Goal: Obtain resource: Obtain resource

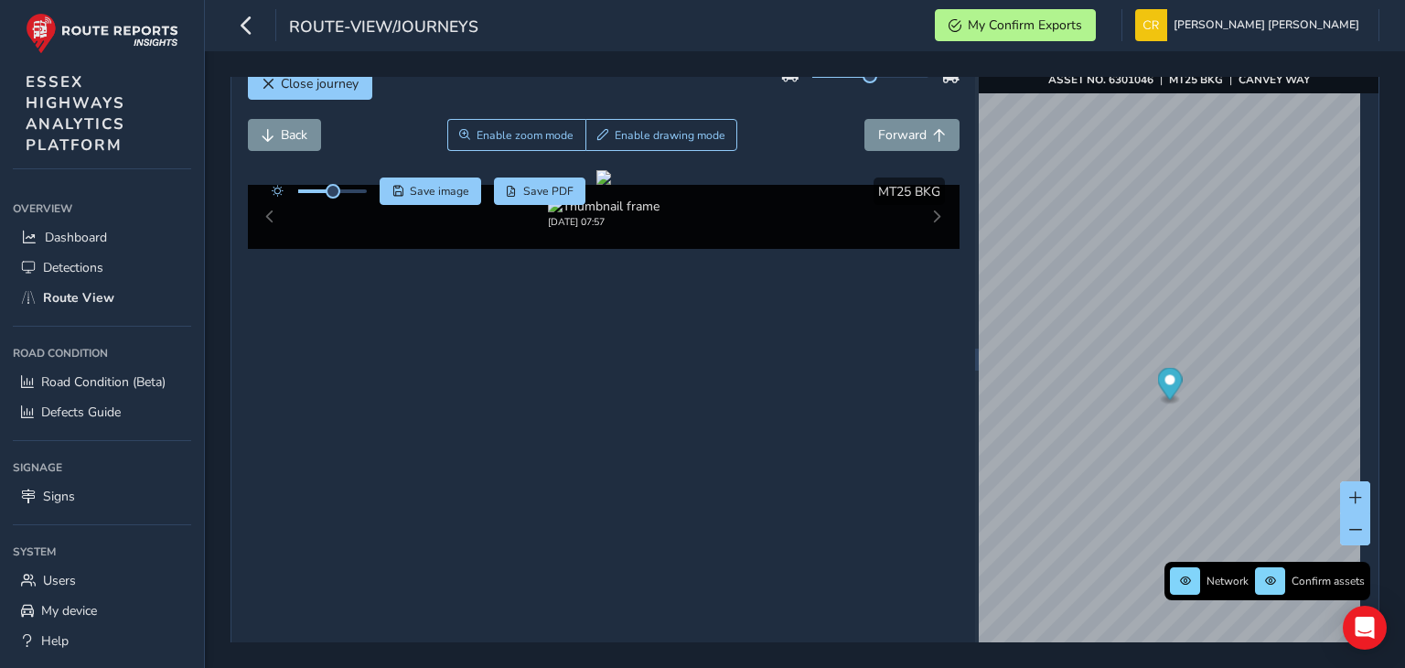
scroll to position [37, 0]
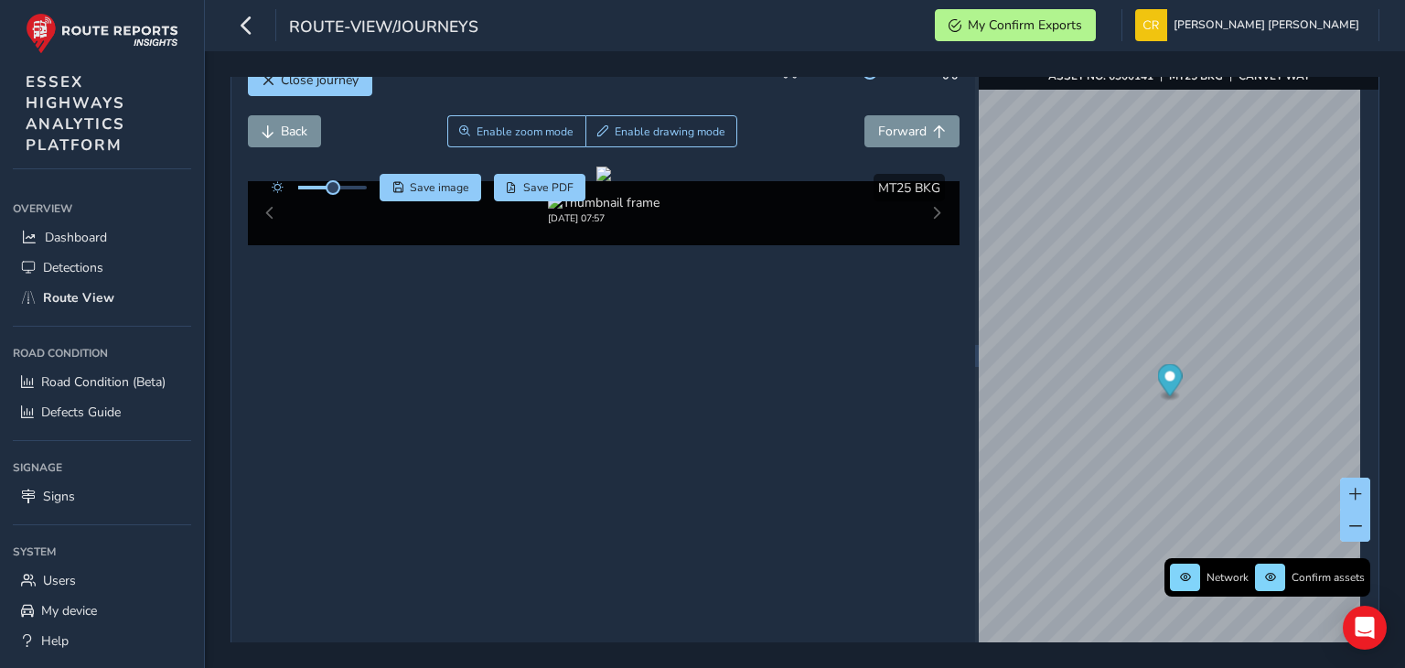
scroll to position [33, 0]
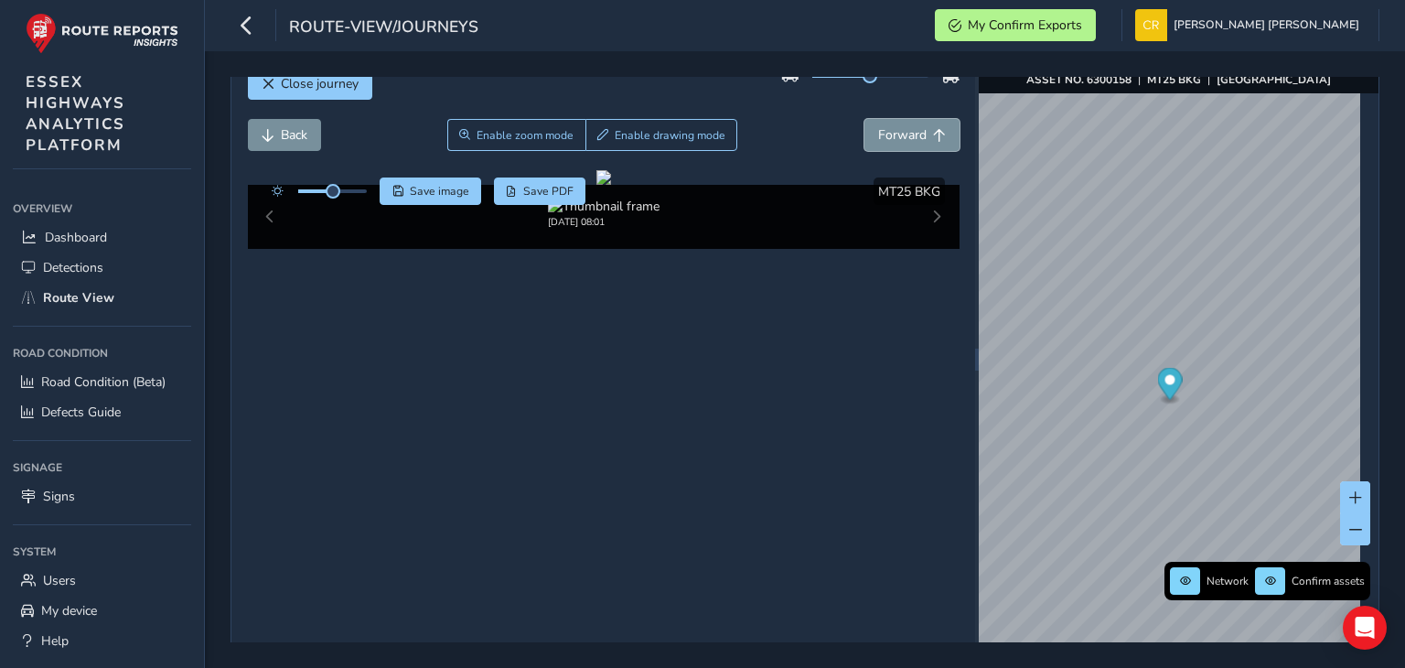
click at [864, 119] on button "Forward" at bounding box center [911, 135] width 95 height 32
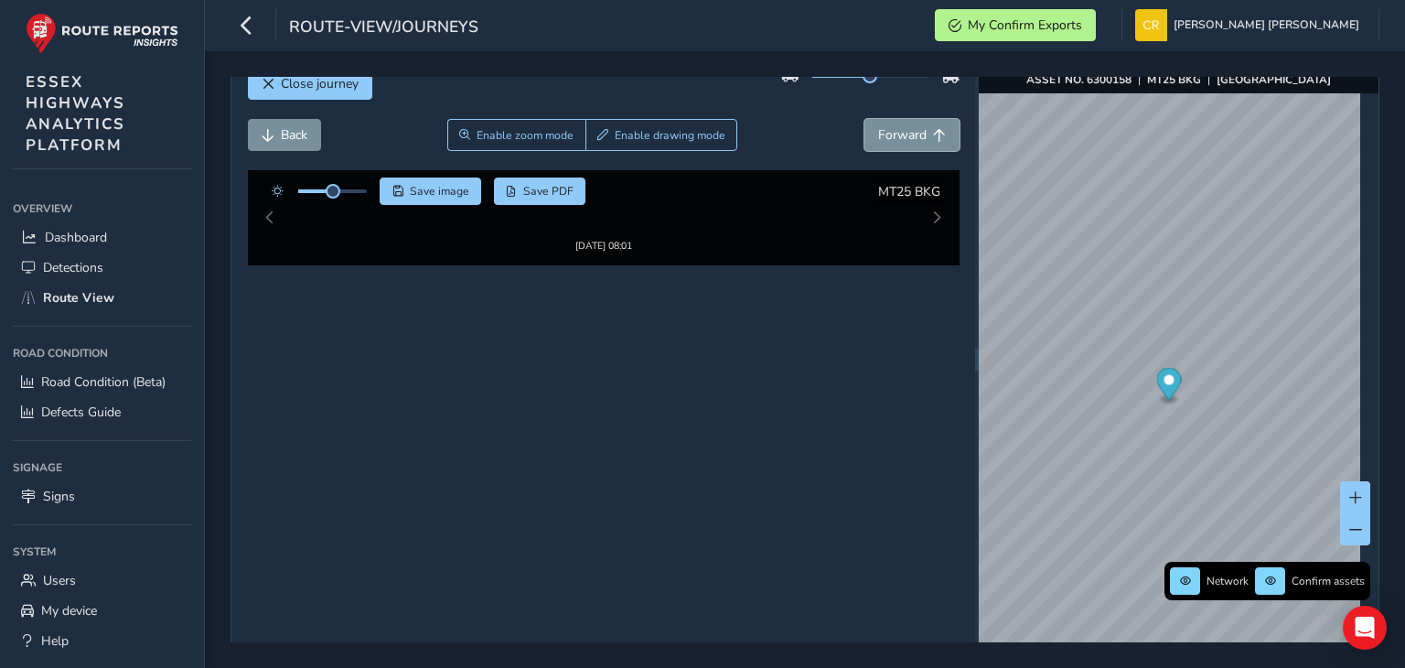
click at [864, 119] on button "Forward" at bounding box center [911, 135] width 95 height 32
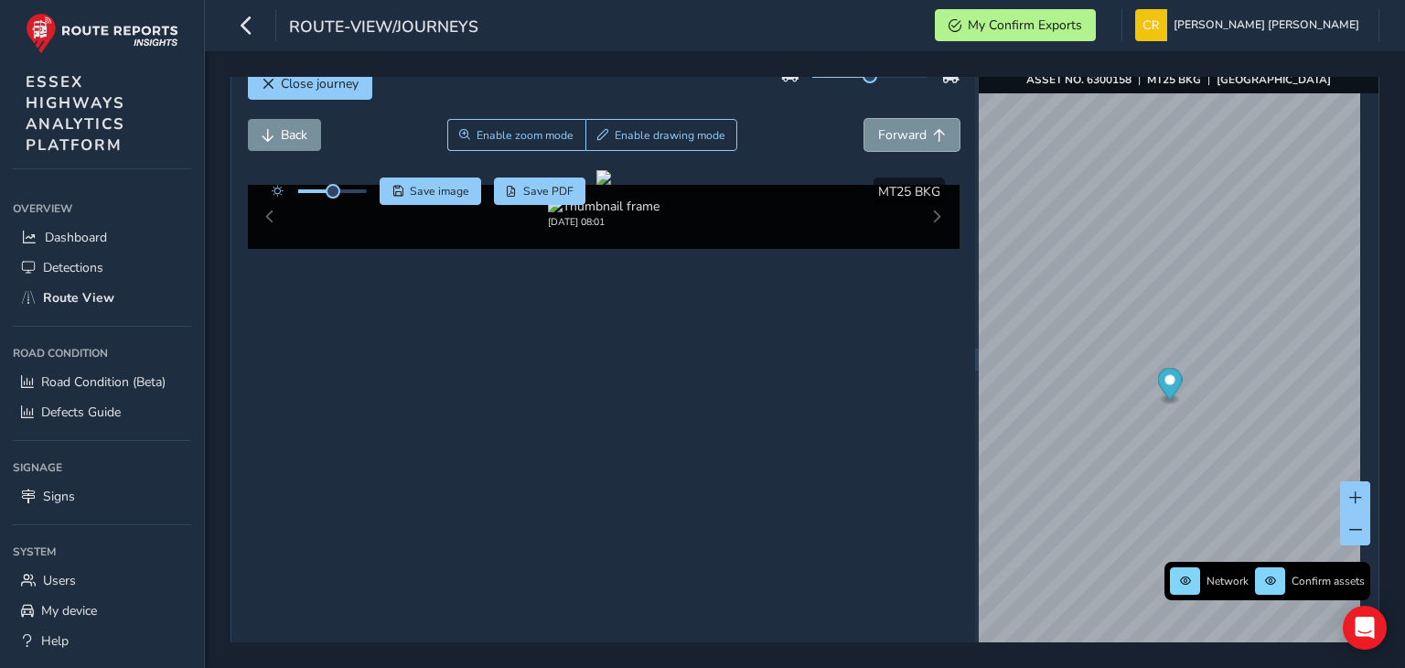
click at [864, 119] on button "Forward" at bounding box center [911, 135] width 95 height 32
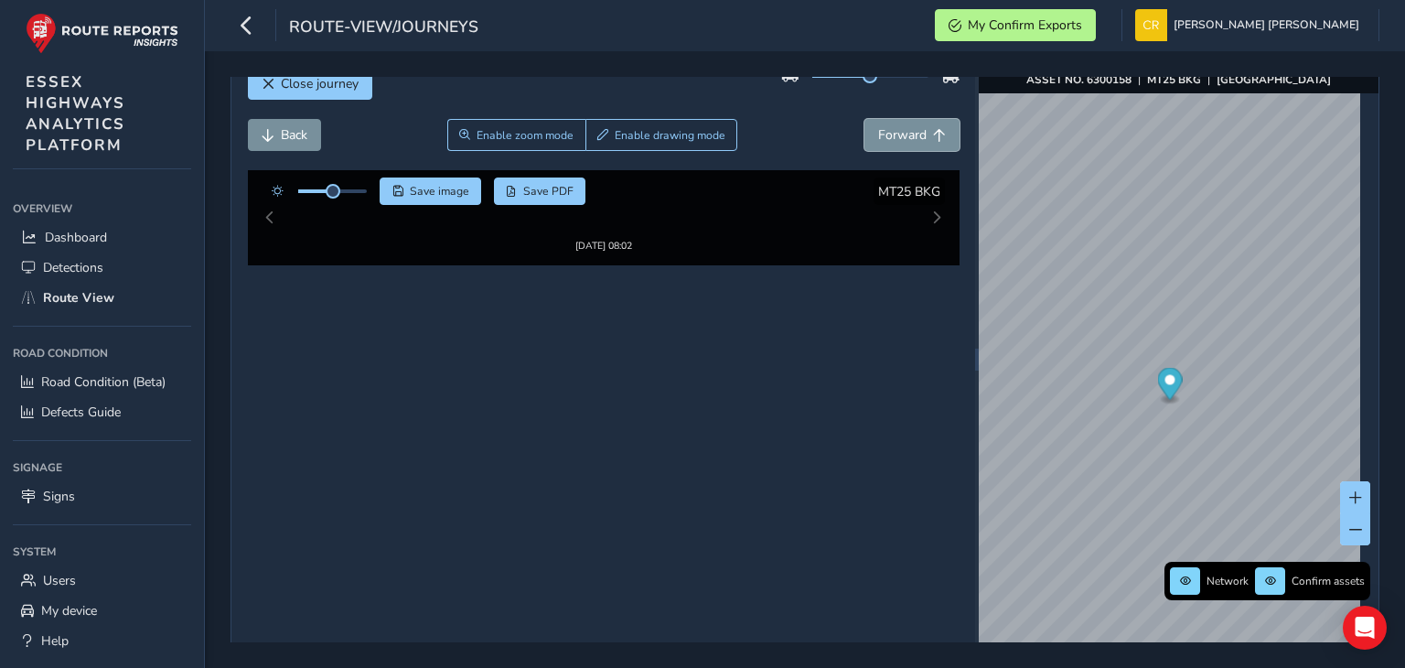
click at [864, 119] on button "Forward" at bounding box center [911, 135] width 95 height 32
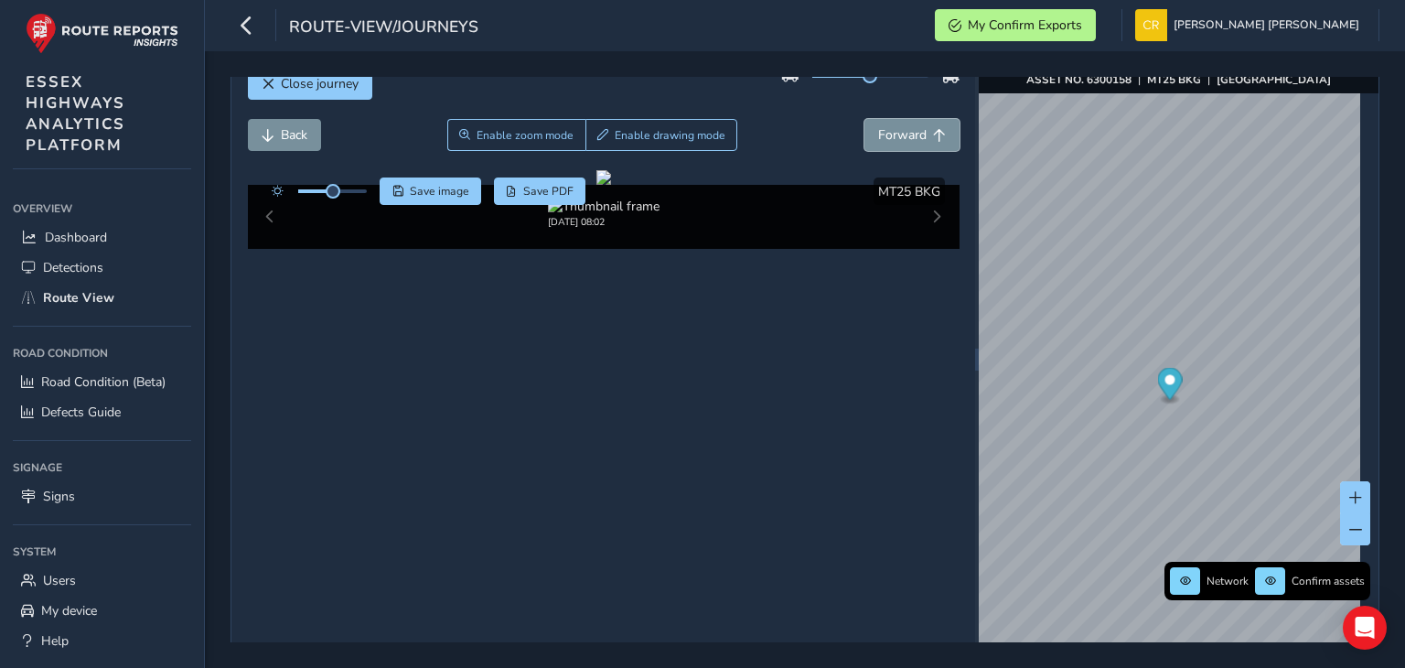
click at [864, 119] on button "Forward" at bounding box center [911, 135] width 95 height 32
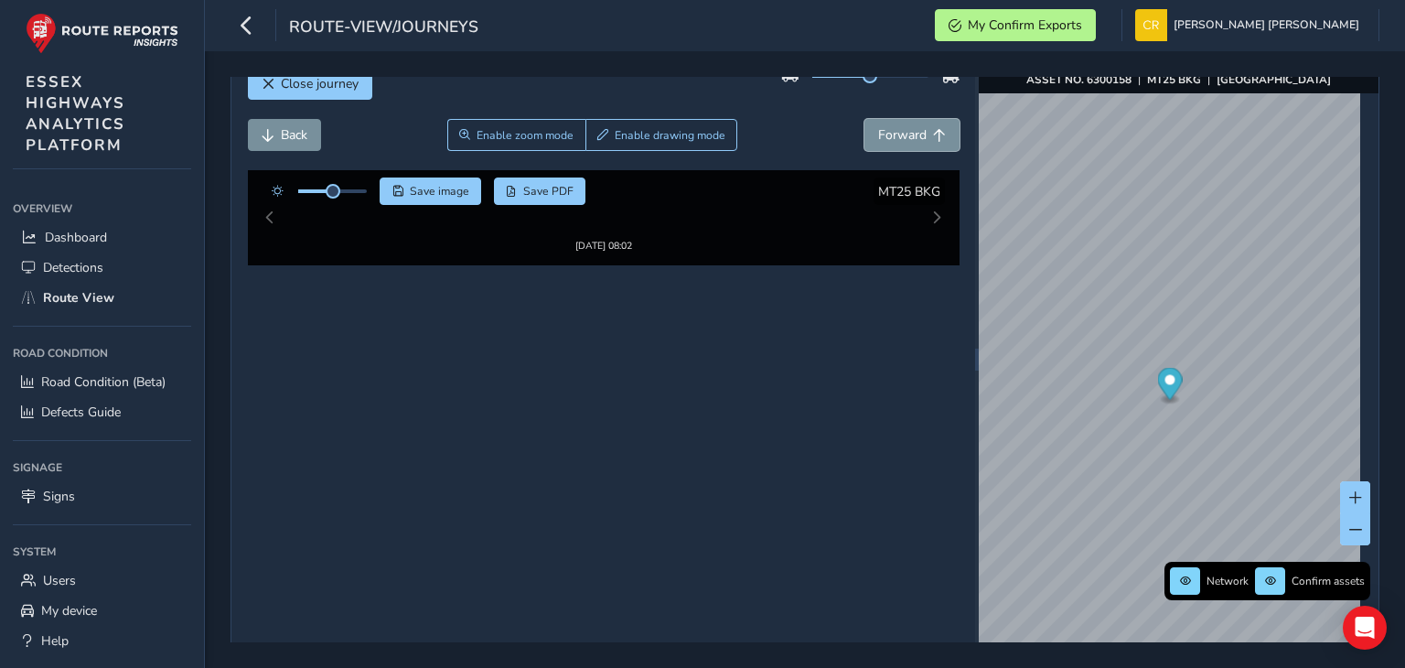
click at [864, 119] on button "Forward" at bounding box center [911, 135] width 95 height 32
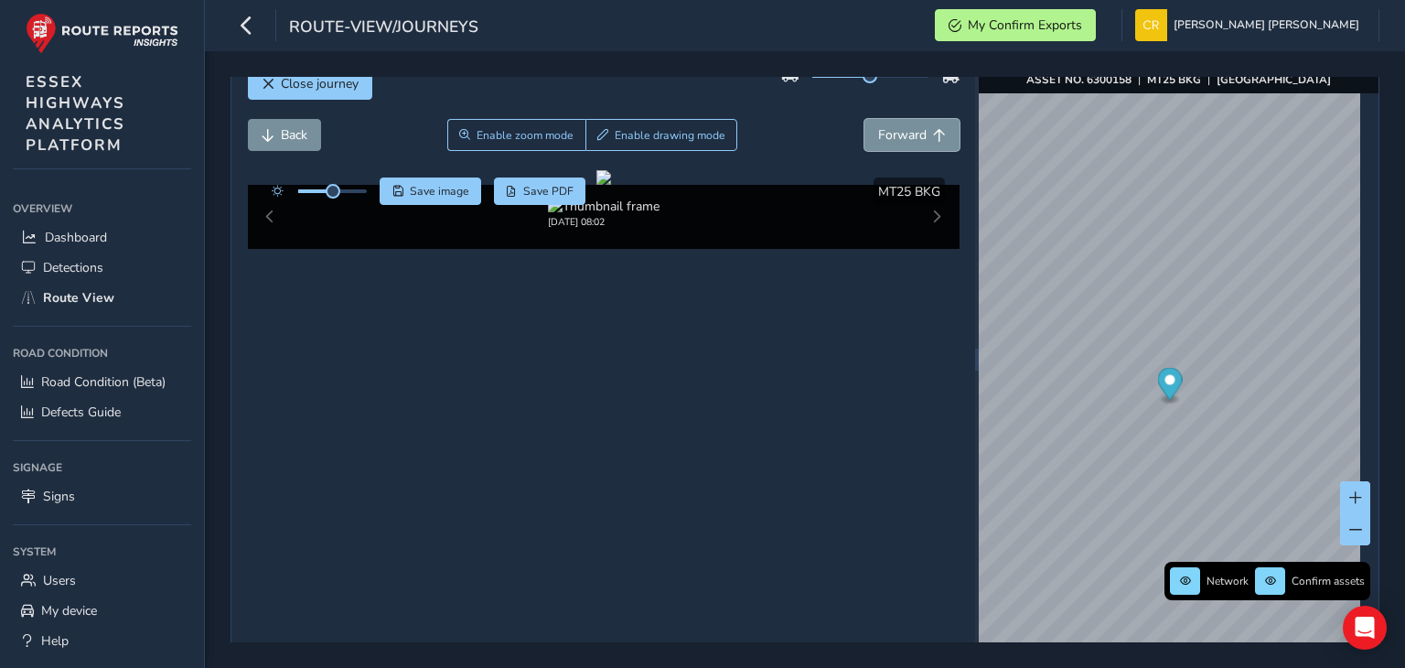
click at [864, 119] on button "Forward" at bounding box center [911, 135] width 95 height 32
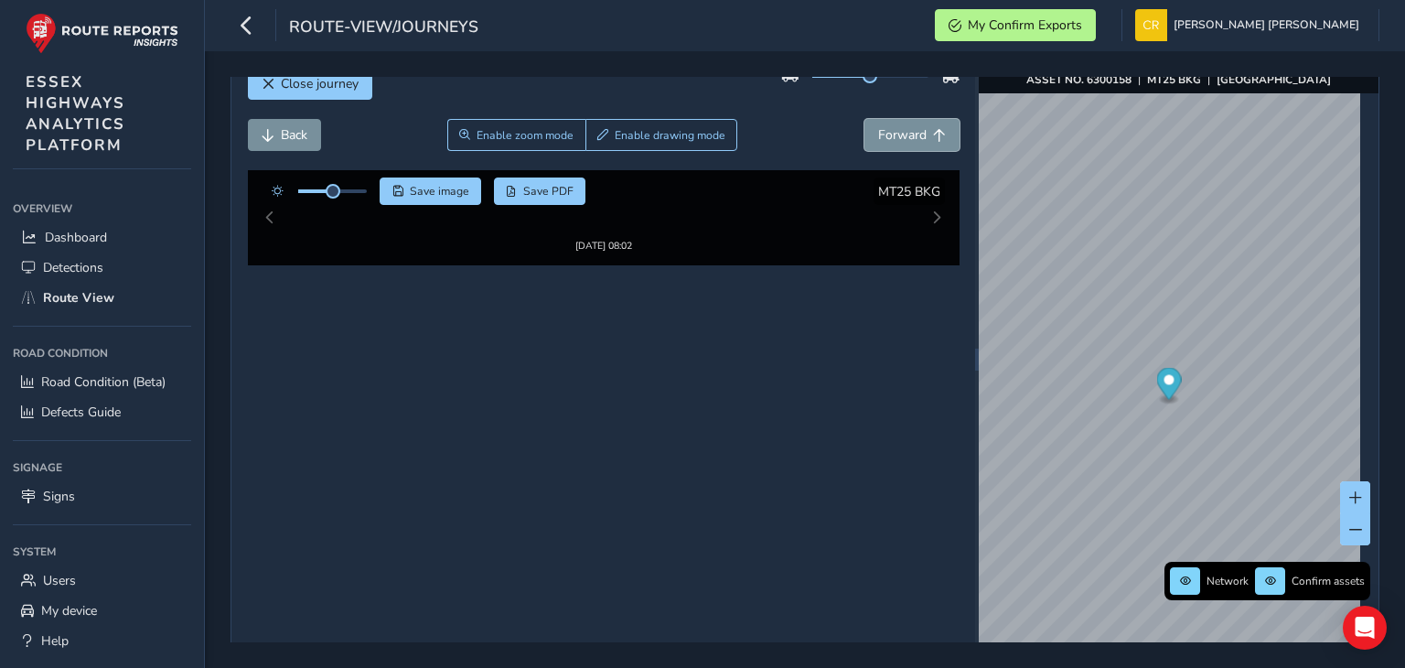
click at [864, 119] on button "Forward" at bounding box center [911, 135] width 95 height 32
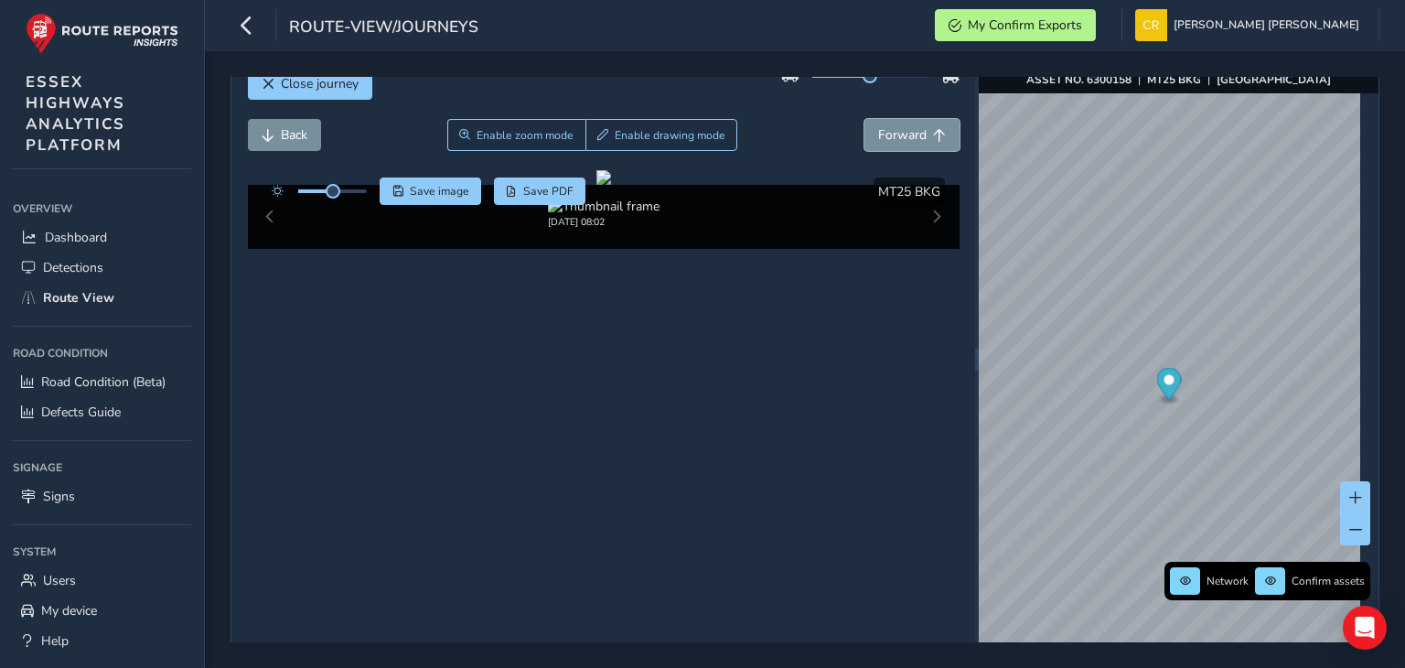
click at [864, 119] on button "Forward" at bounding box center [911, 135] width 95 height 32
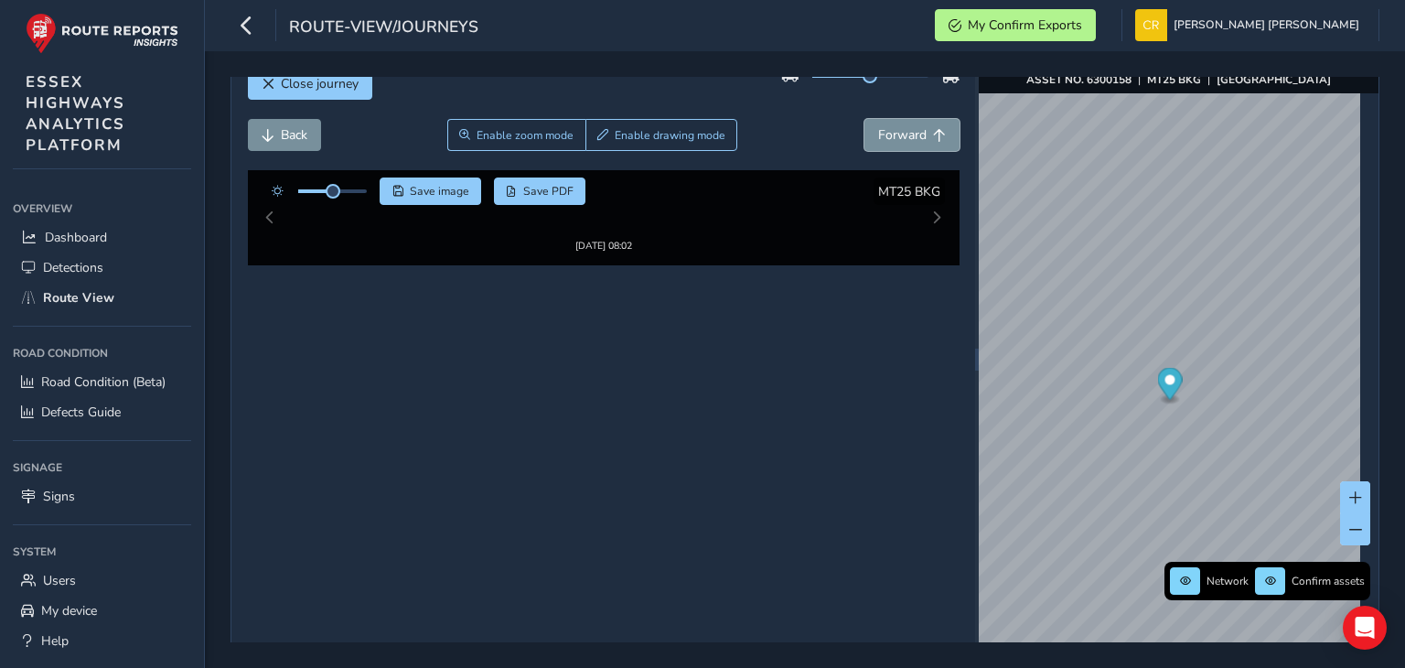
click at [864, 119] on button "Forward" at bounding box center [911, 135] width 95 height 32
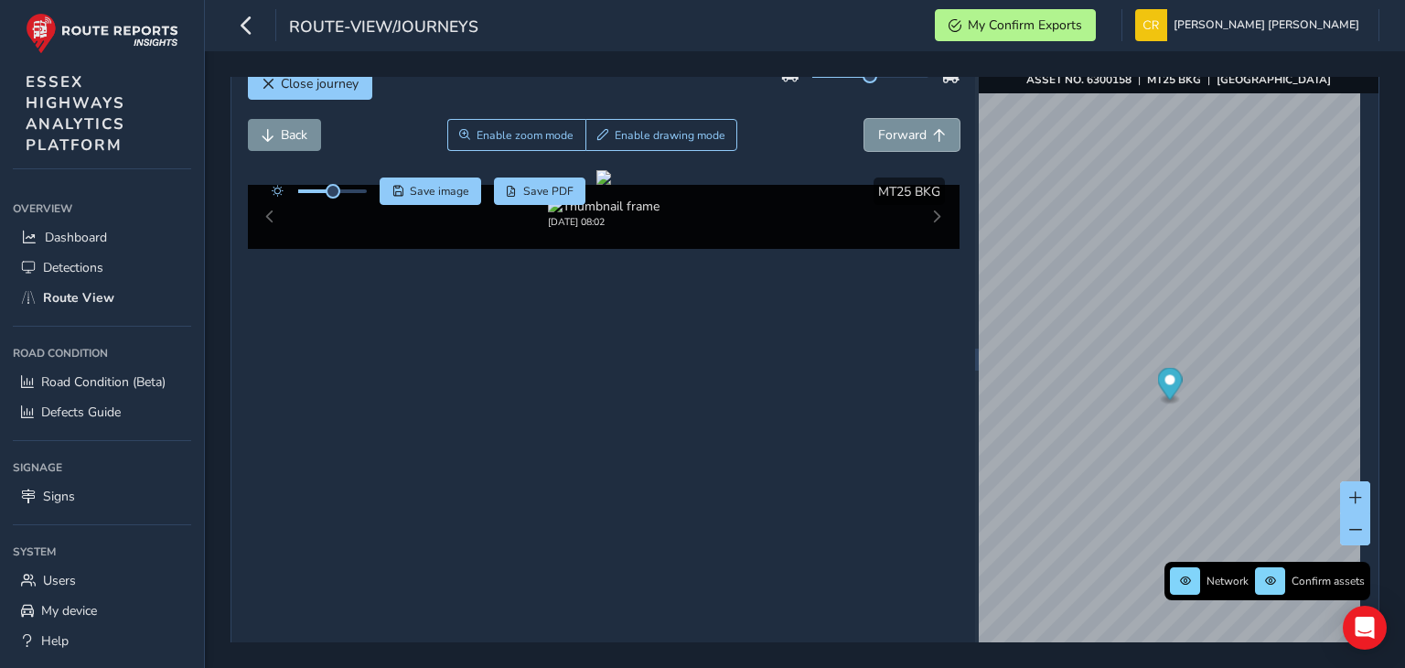
click at [864, 119] on button "Forward" at bounding box center [911, 135] width 95 height 32
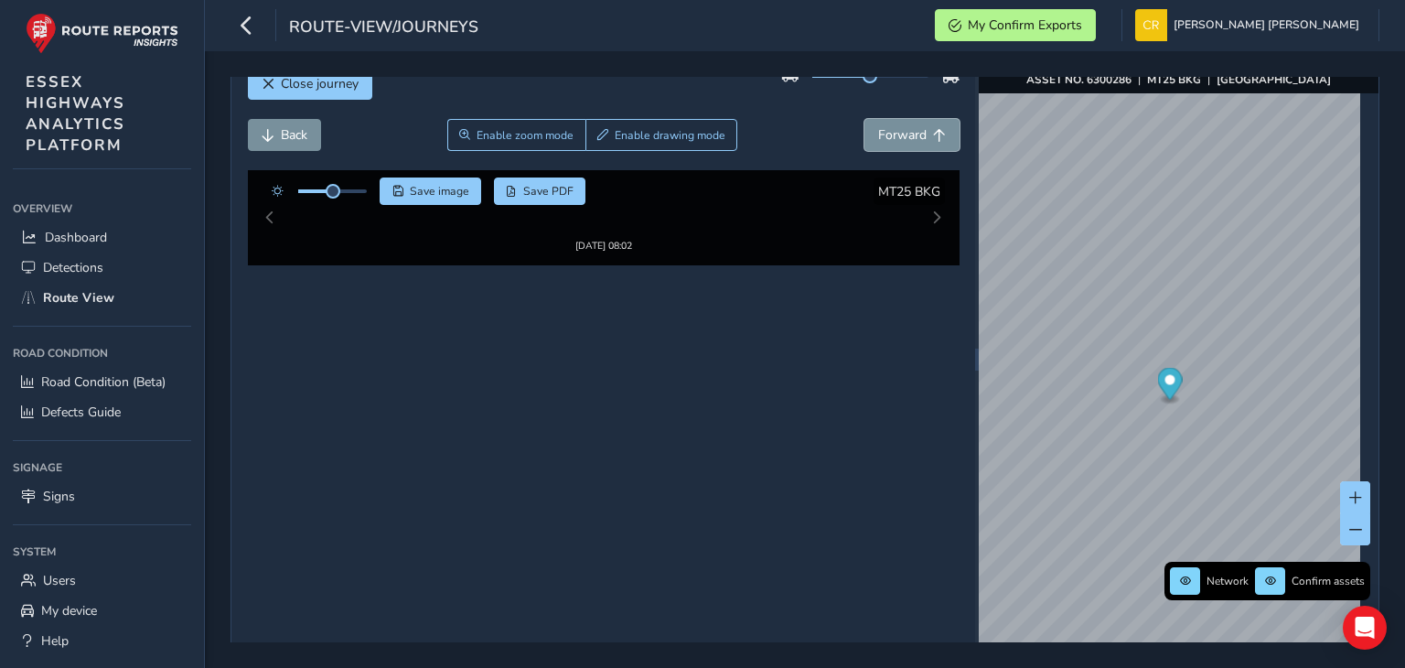
click at [864, 119] on button "Forward" at bounding box center [911, 135] width 95 height 32
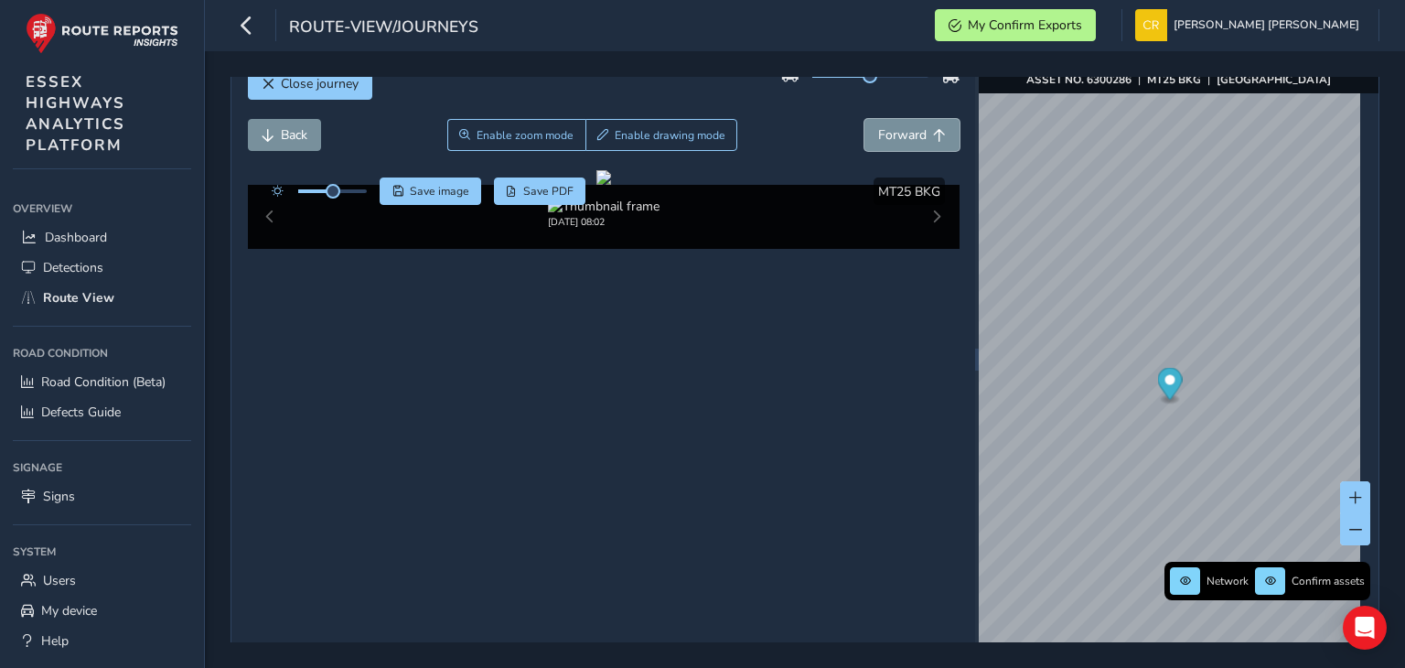
click at [864, 119] on button "Forward" at bounding box center [911, 135] width 95 height 32
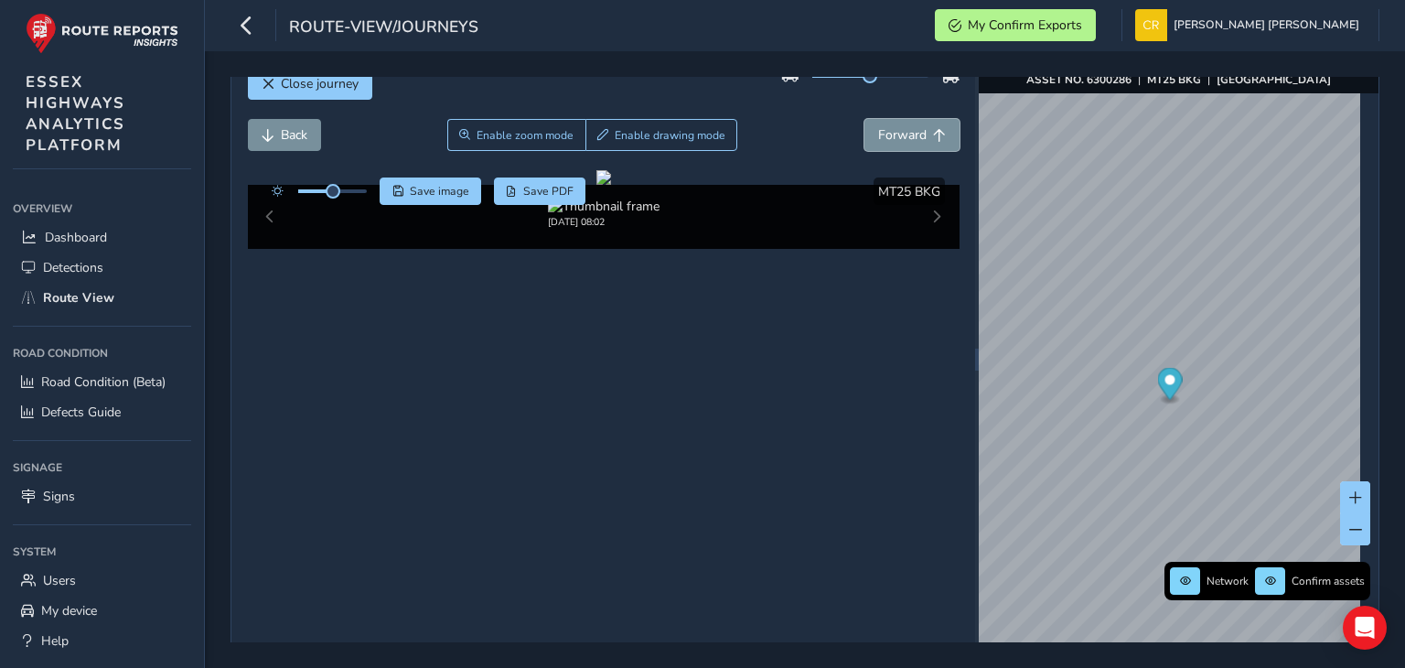
click at [864, 119] on button "Forward" at bounding box center [911, 135] width 95 height 32
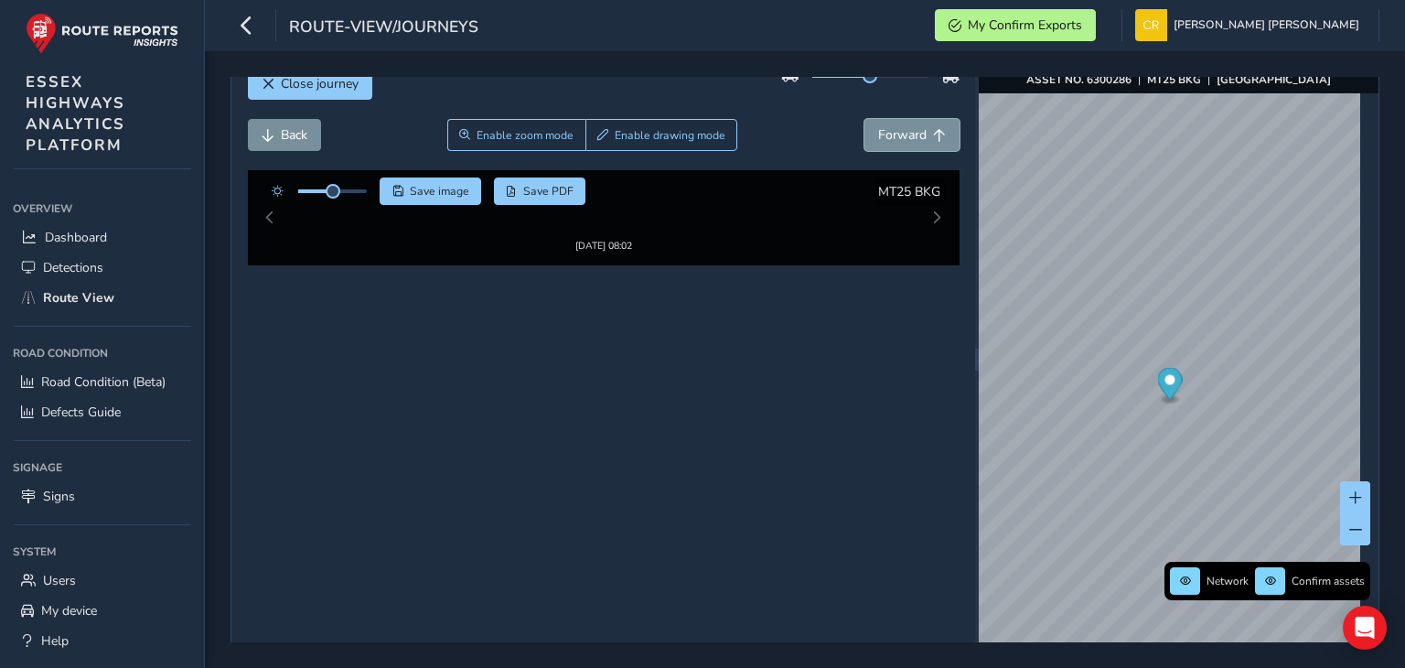
click at [864, 119] on button "Forward" at bounding box center [911, 135] width 95 height 32
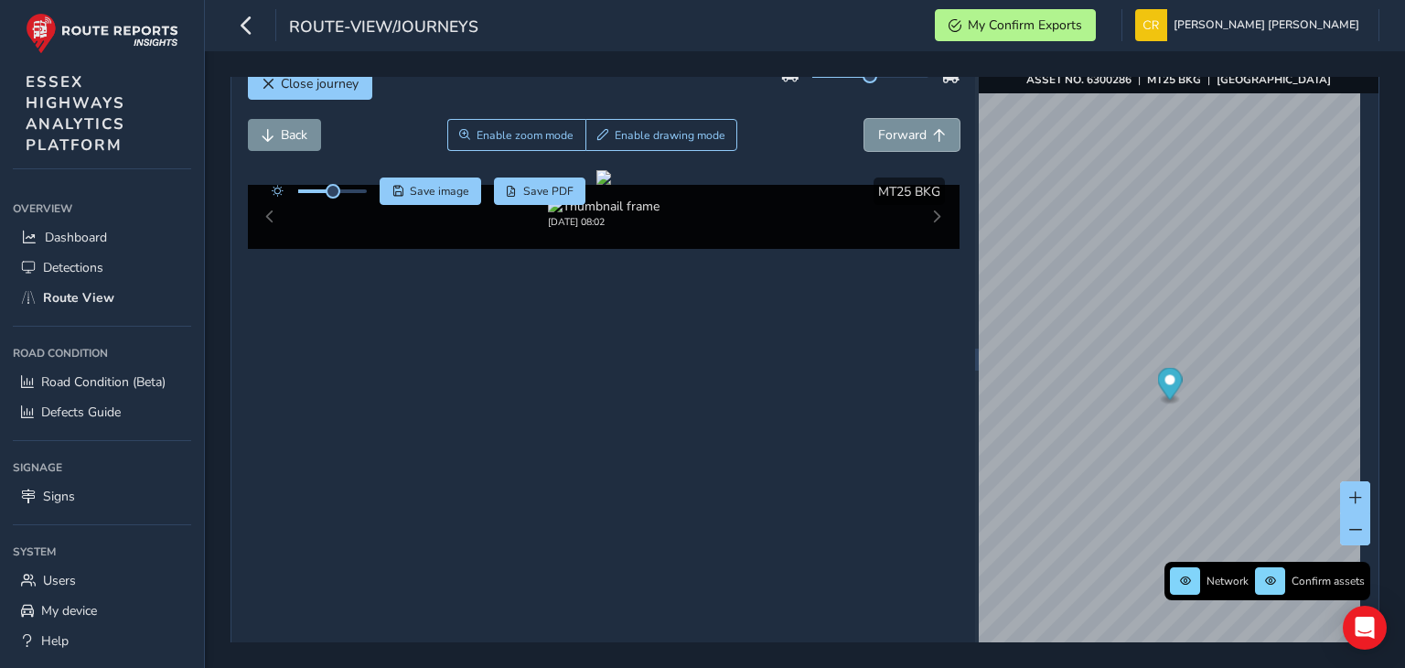
click at [864, 119] on button "Forward" at bounding box center [911, 135] width 95 height 32
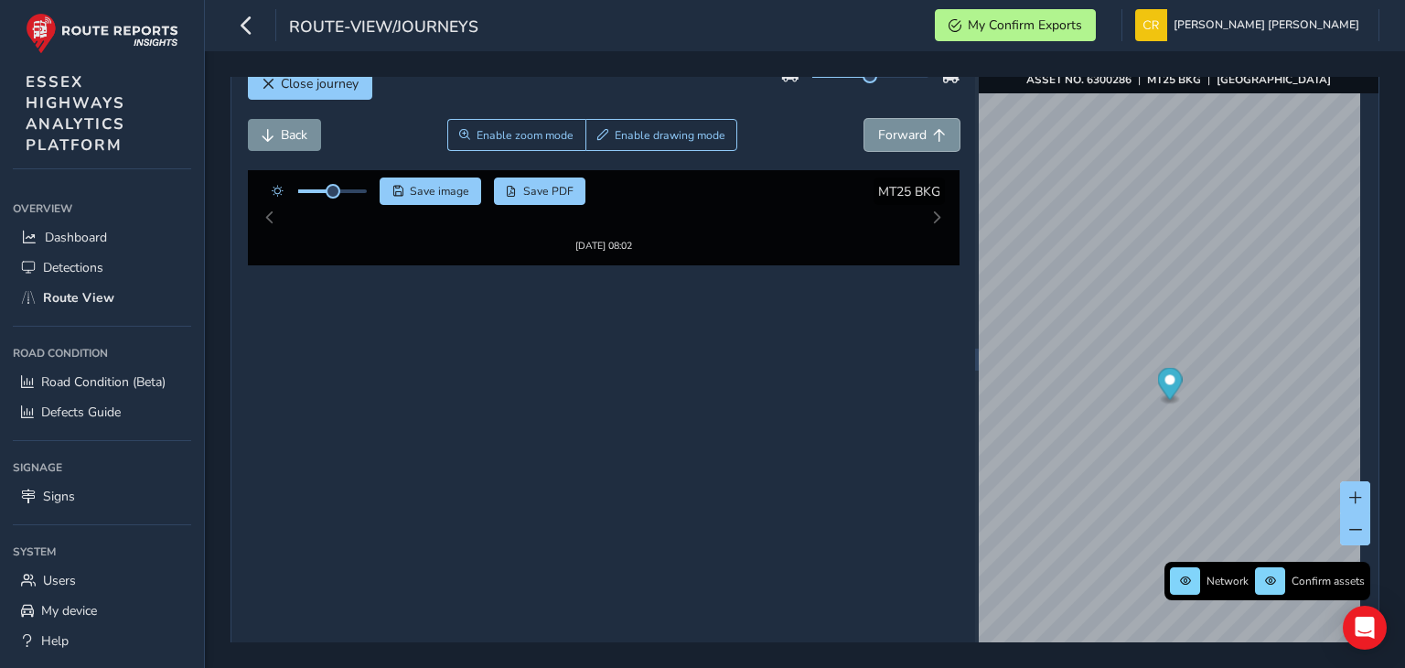
click at [864, 119] on button "Forward" at bounding box center [911, 135] width 95 height 32
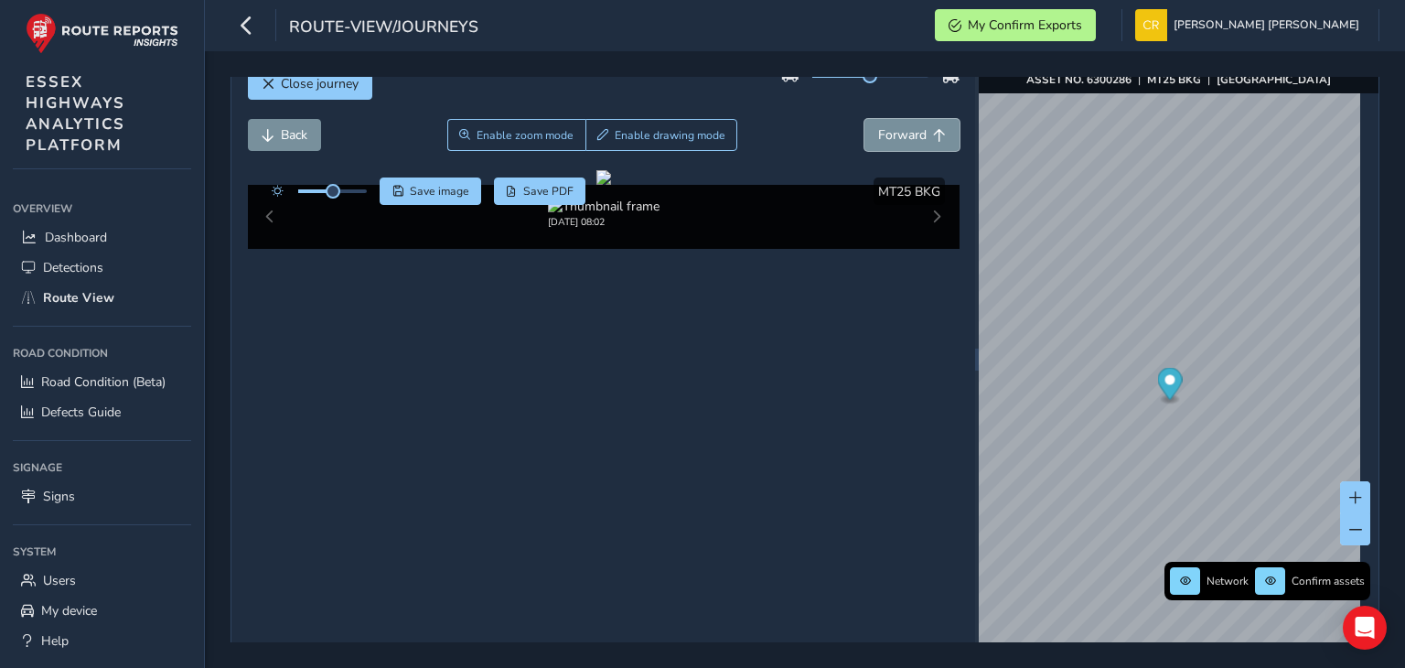
click at [864, 119] on button "Forward" at bounding box center [911, 135] width 95 height 32
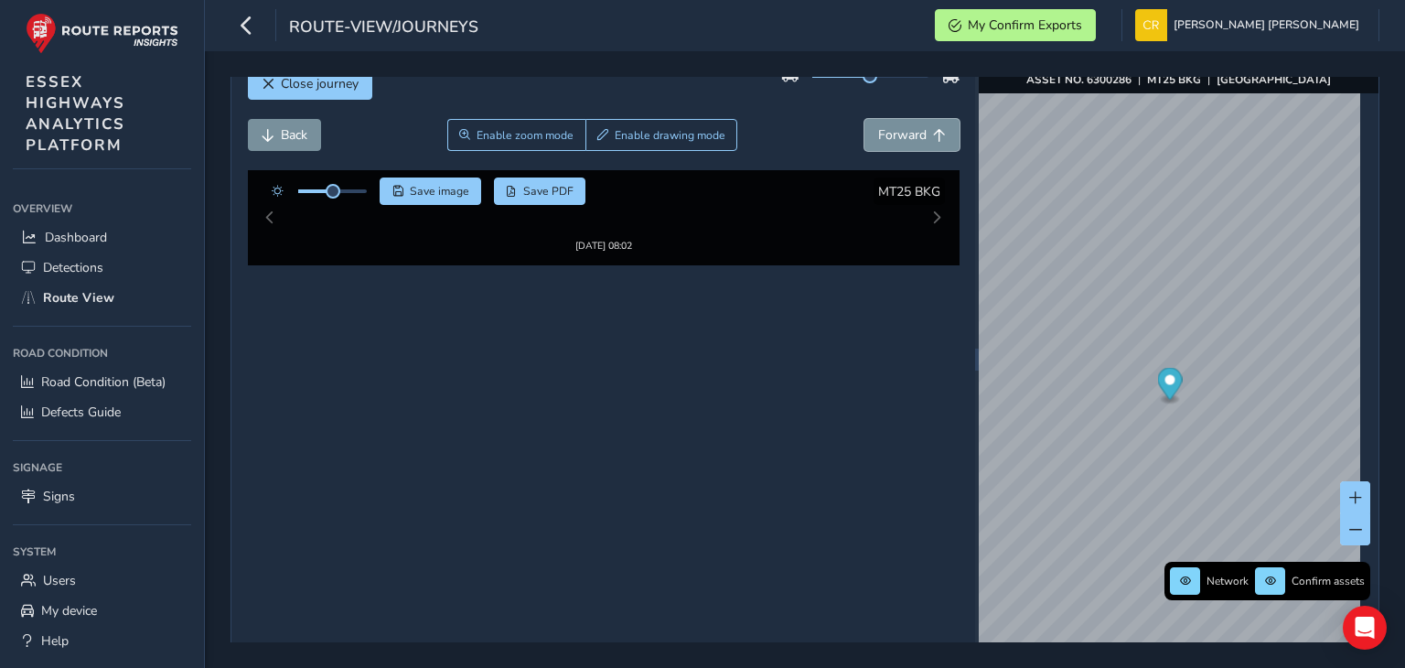
click at [864, 119] on button "Forward" at bounding box center [911, 135] width 95 height 32
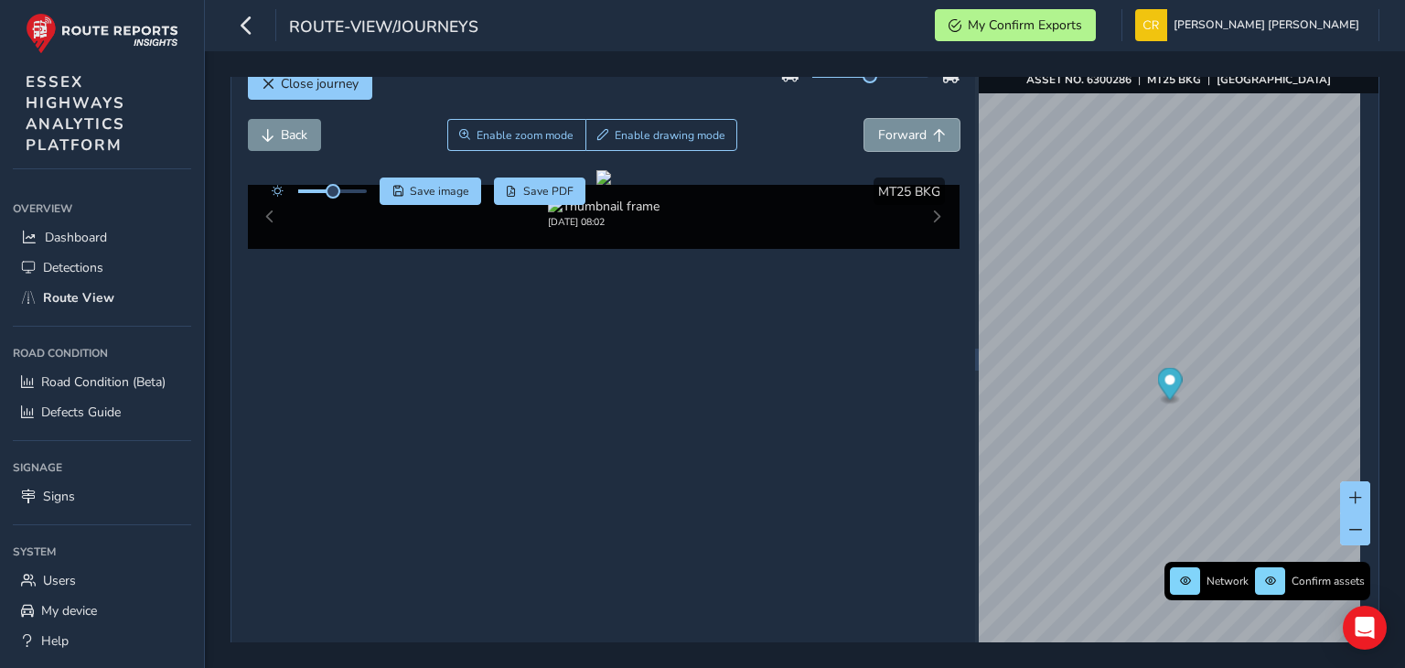
click at [864, 119] on button "Forward" at bounding box center [911, 135] width 95 height 32
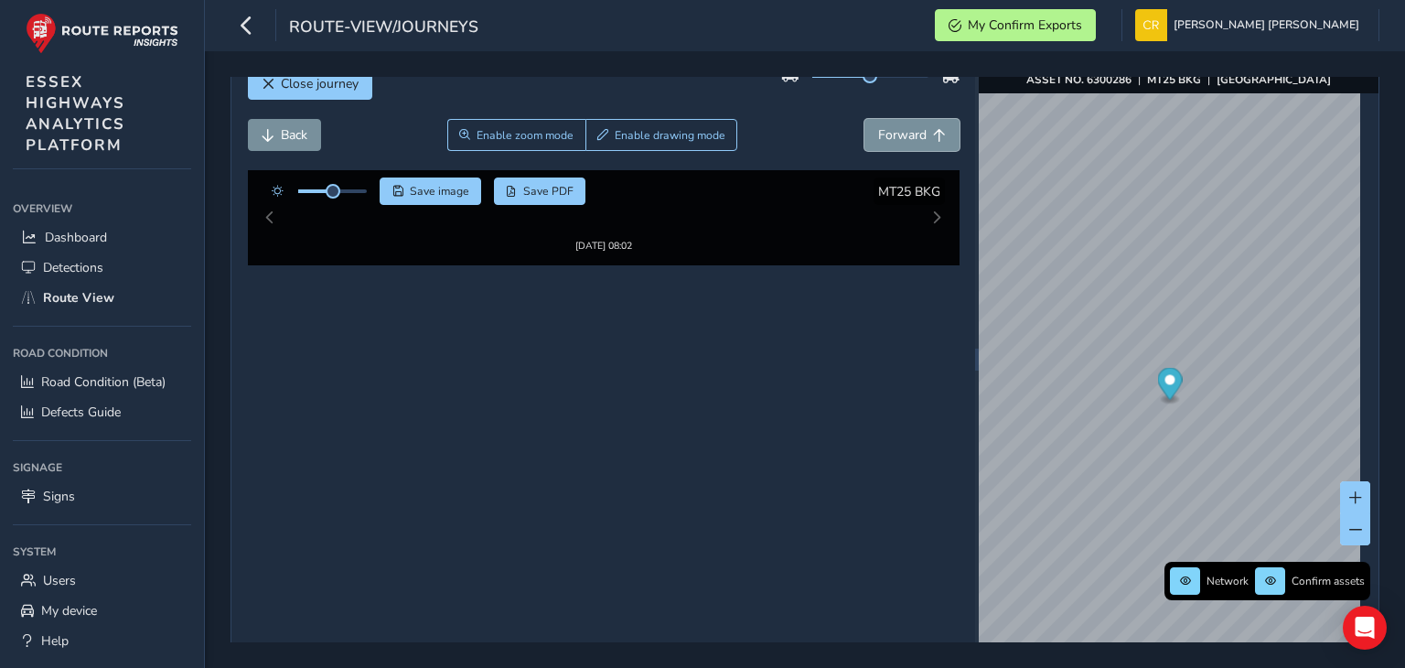
click at [864, 119] on button "Forward" at bounding box center [911, 135] width 95 height 32
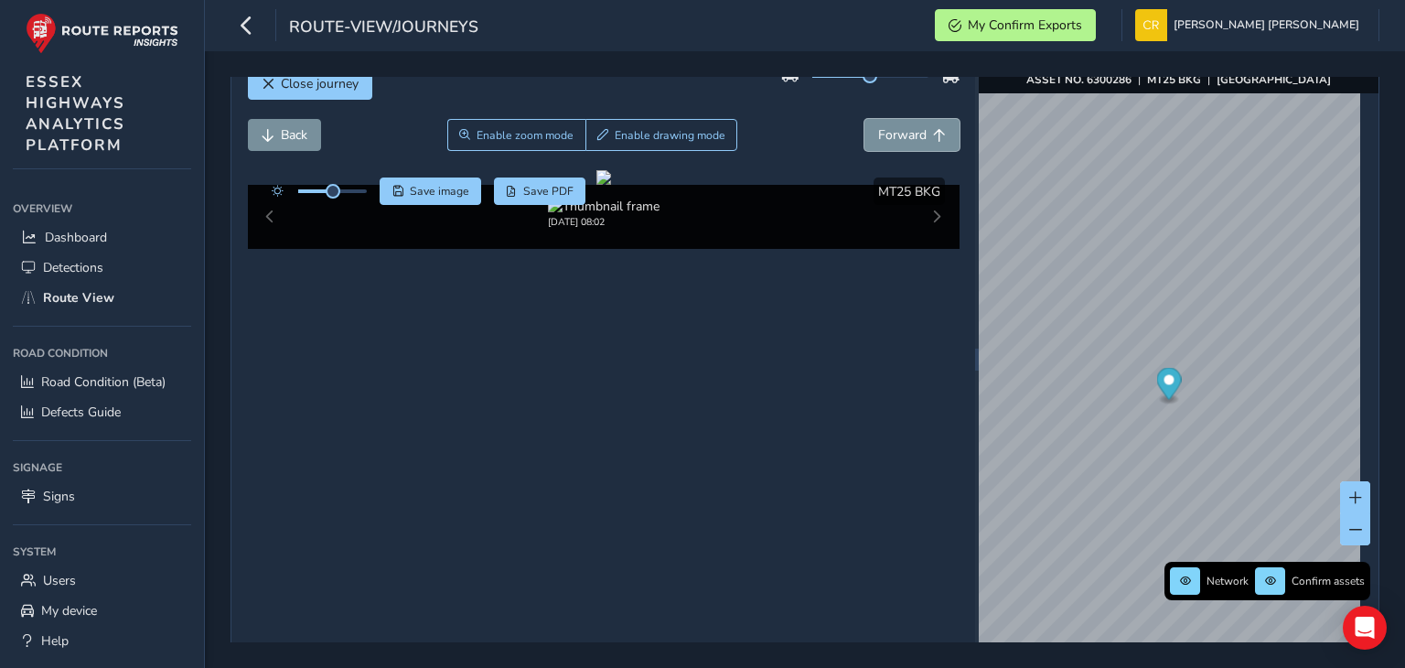
click at [864, 119] on button "Forward" at bounding box center [911, 135] width 95 height 32
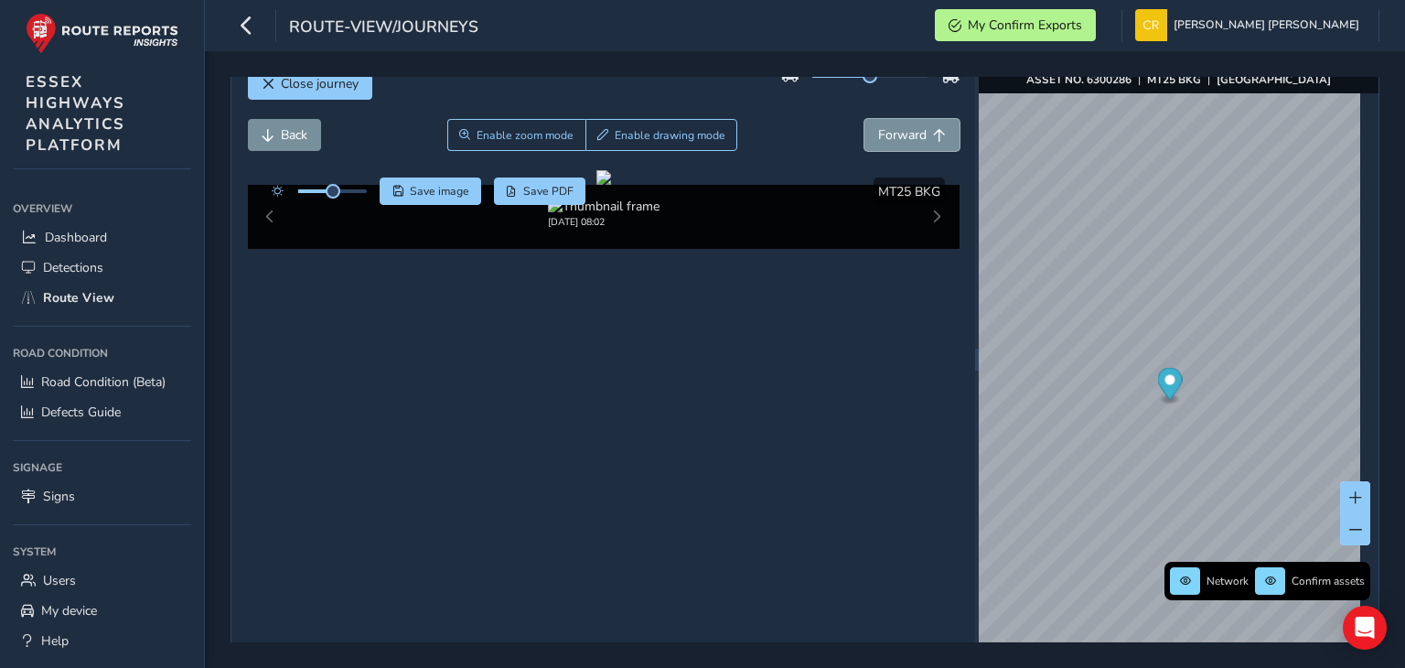
click at [864, 119] on button "Forward" at bounding box center [911, 135] width 95 height 32
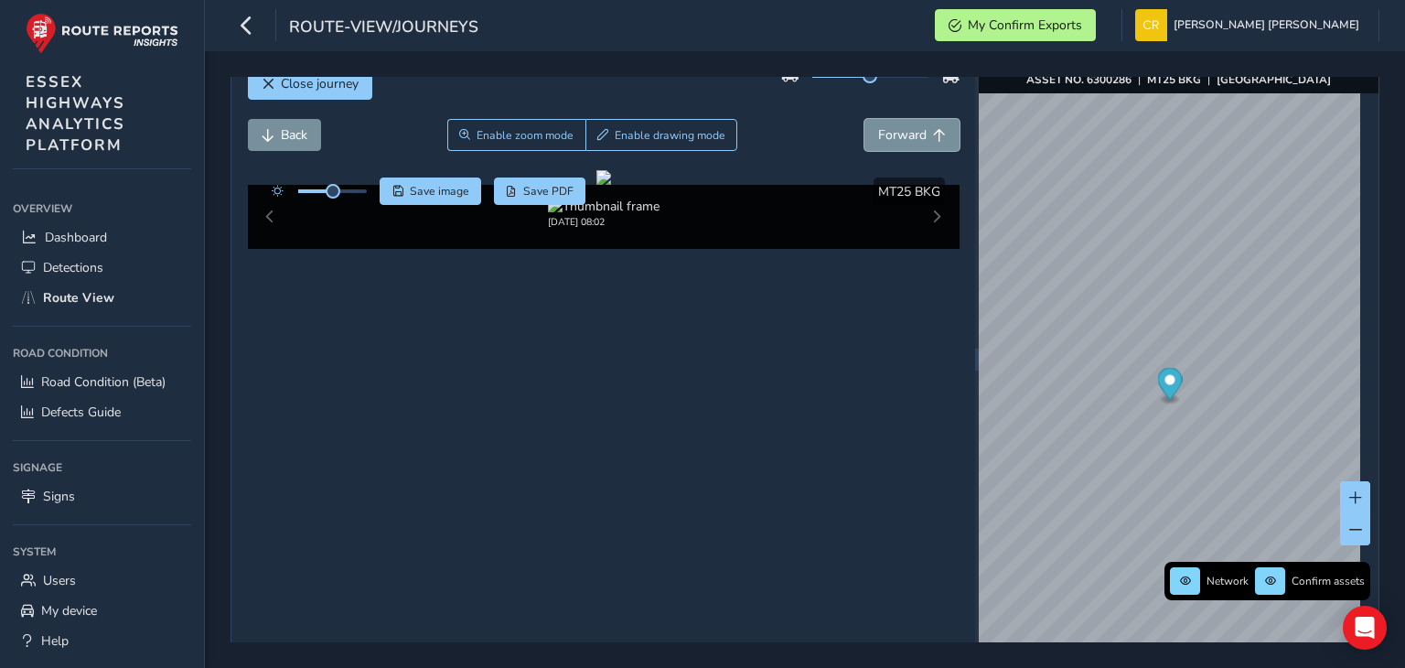
click at [864, 119] on button "Forward" at bounding box center [911, 135] width 95 height 32
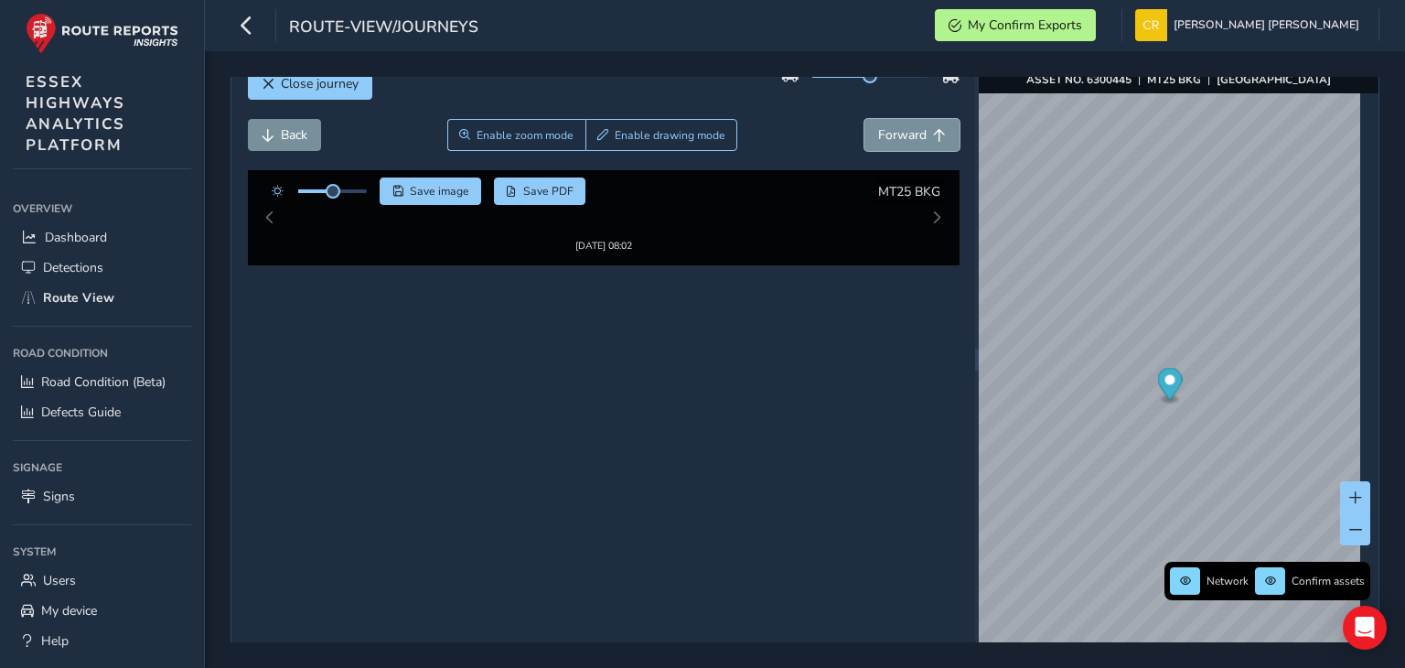
click at [864, 119] on button "Forward" at bounding box center [911, 135] width 95 height 32
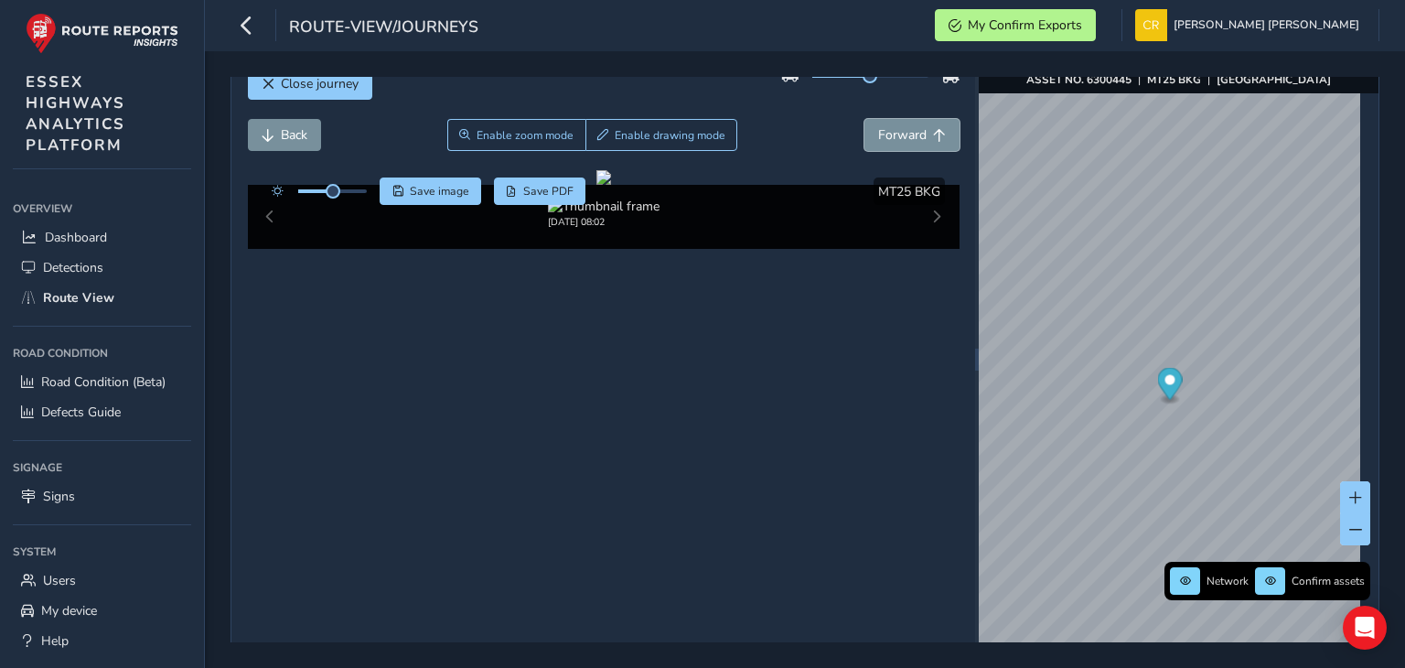
click at [864, 119] on button "Forward" at bounding box center [911, 135] width 95 height 32
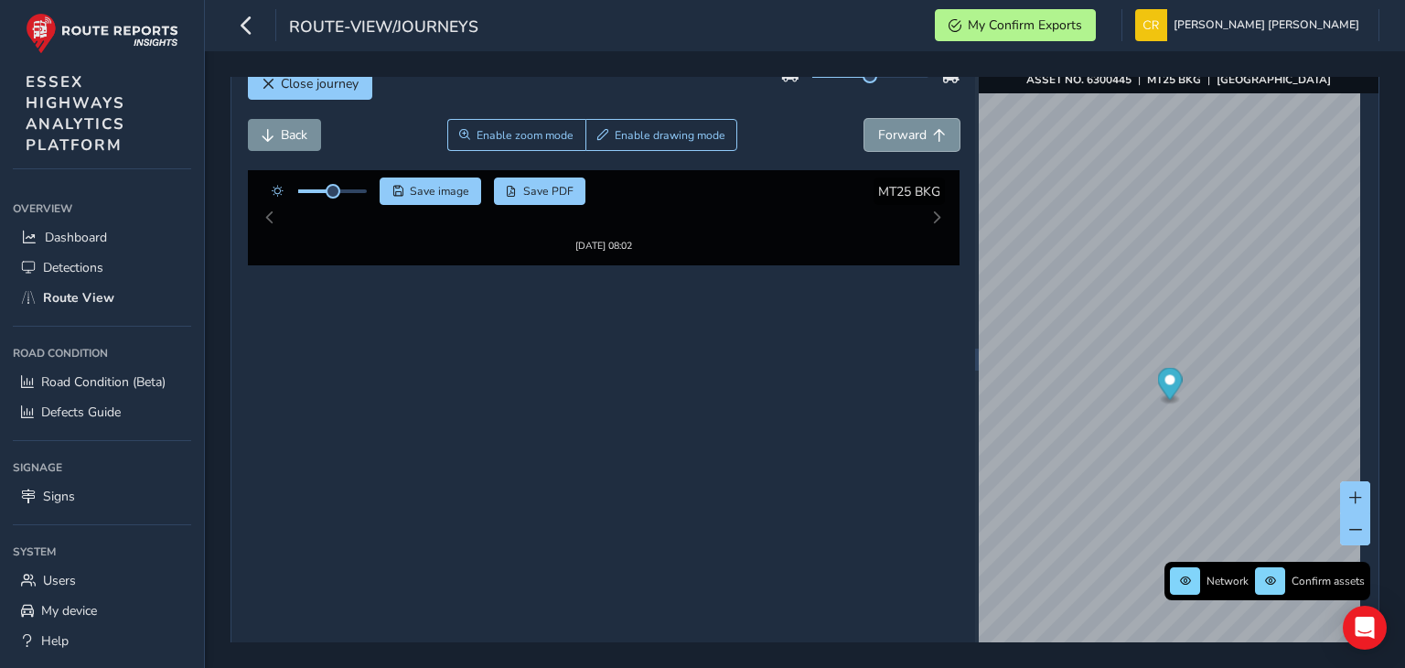
click at [864, 119] on button "Forward" at bounding box center [911, 135] width 95 height 32
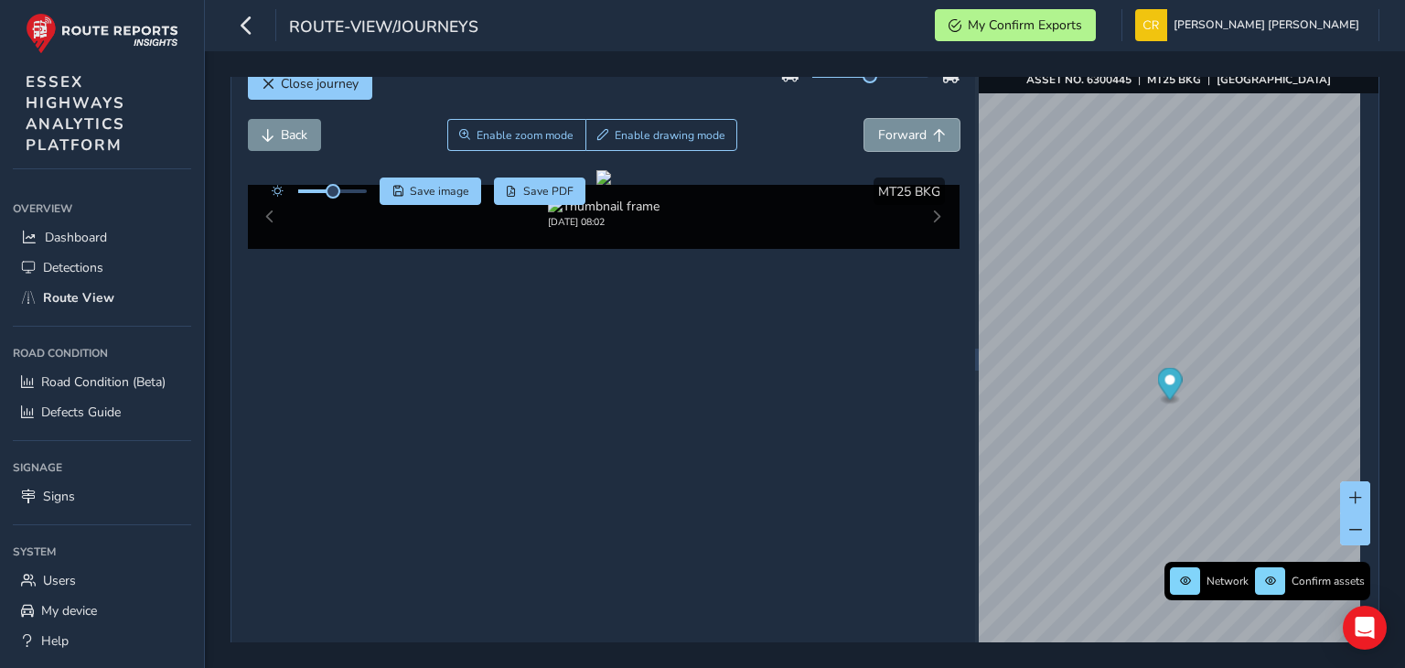
click at [864, 119] on button "Forward" at bounding box center [911, 135] width 95 height 32
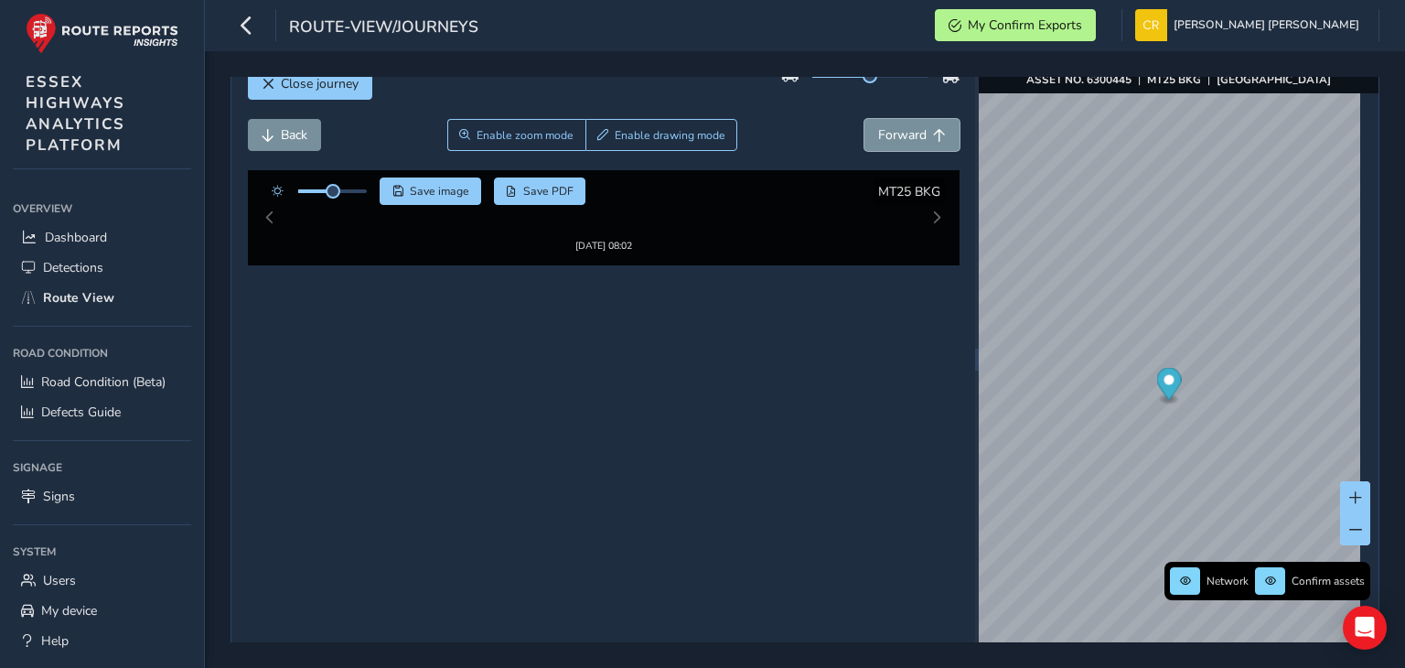
click at [864, 119] on button "Forward" at bounding box center [911, 135] width 95 height 32
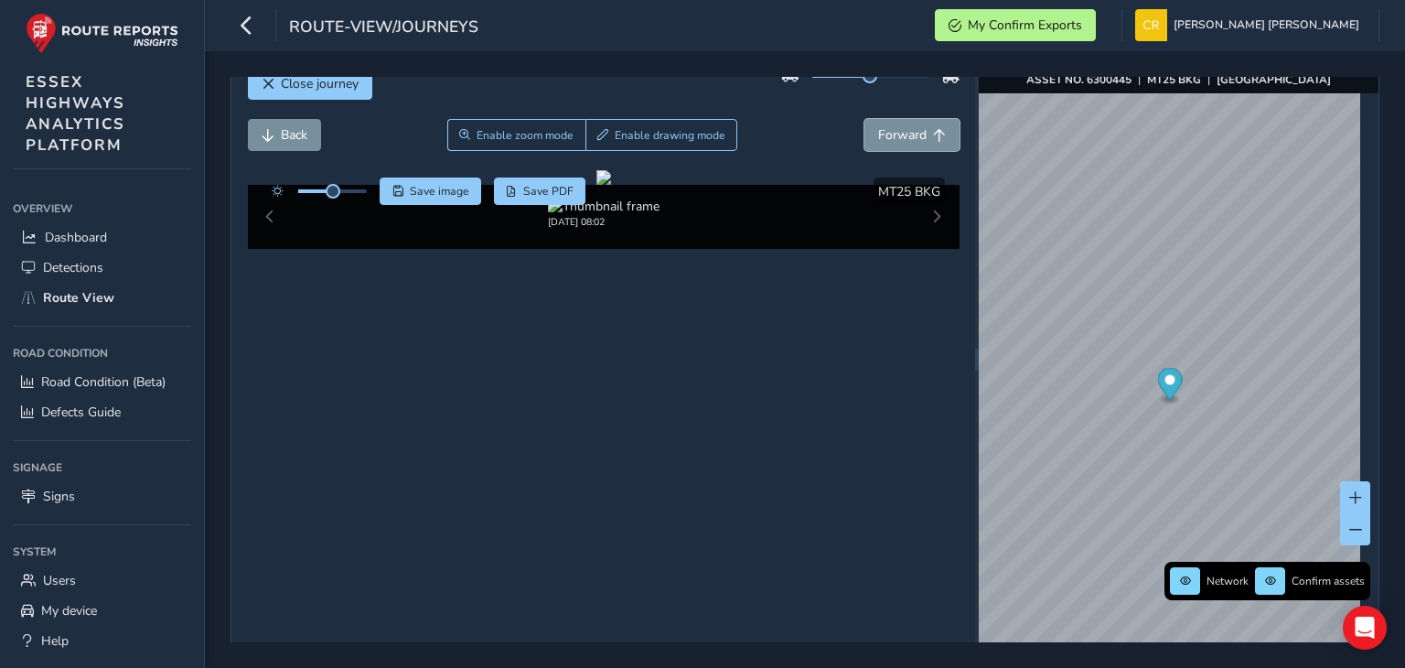
click at [864, 119] on button "Forward" at bounding box center [911, 135] width 95 height 32
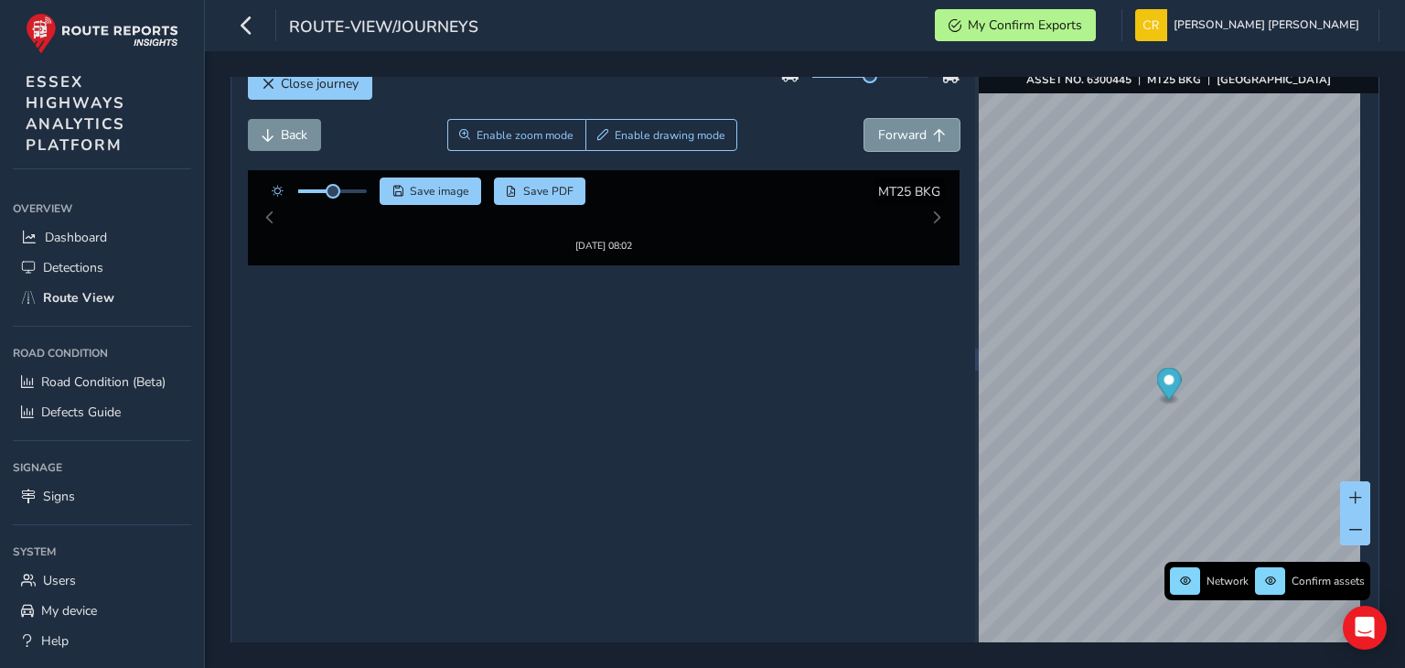
click at [864, 119] on button "Forward" at bounding box center [911, 135] width 95 height 32
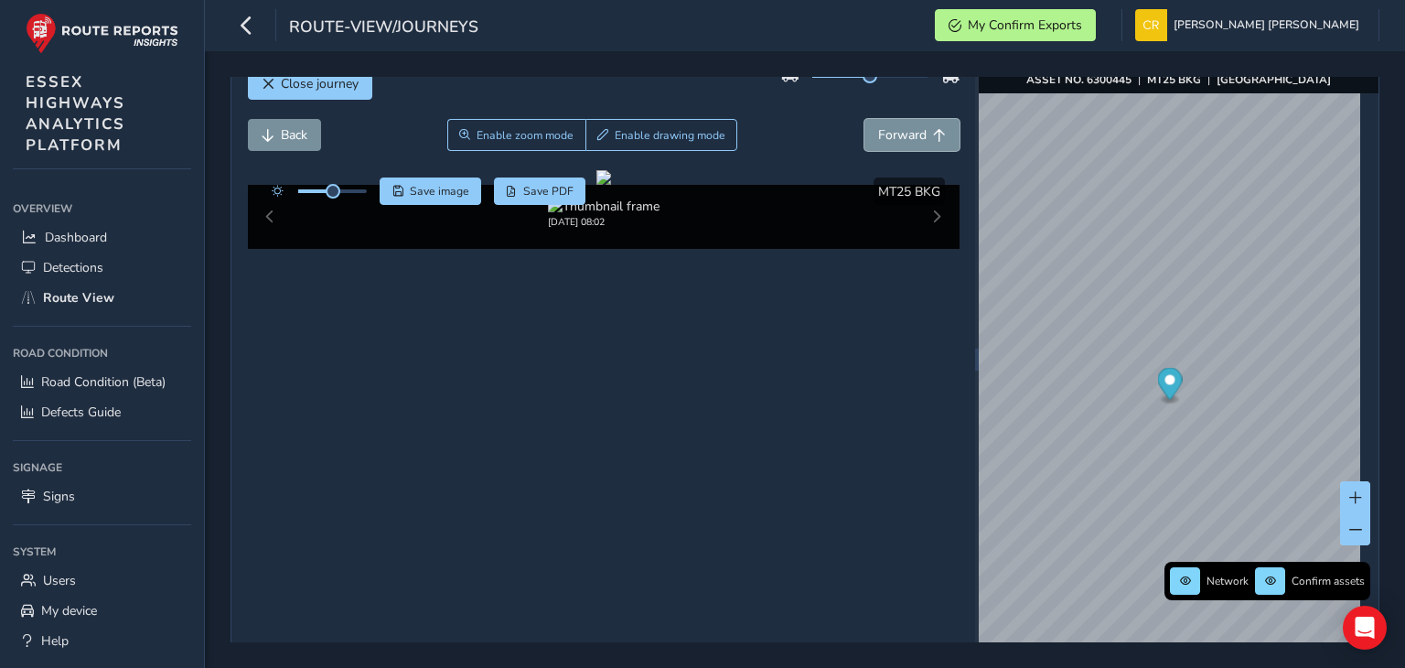
click at [864, 119] on button "Forward" at bounding box center [911, 135] width 95 height 32
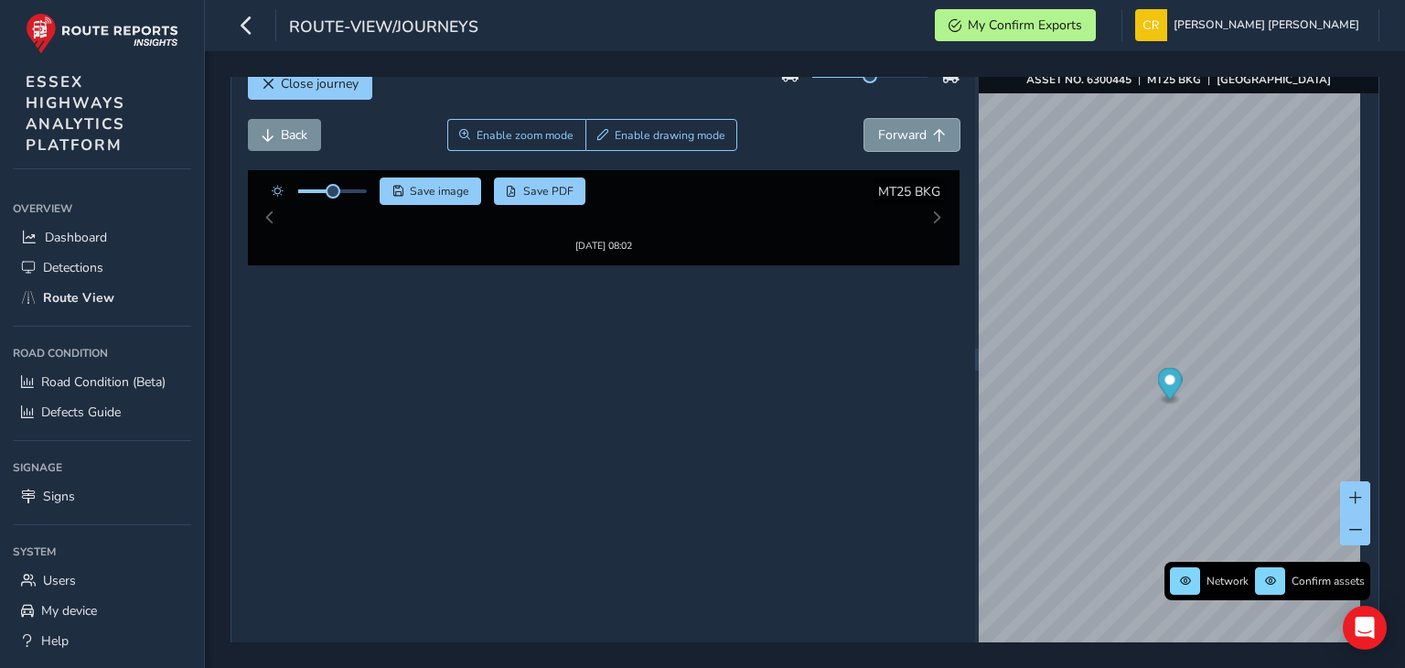
click at [864, 119] on button "Forward" at bounding box center [911, 135] width 95 height 32
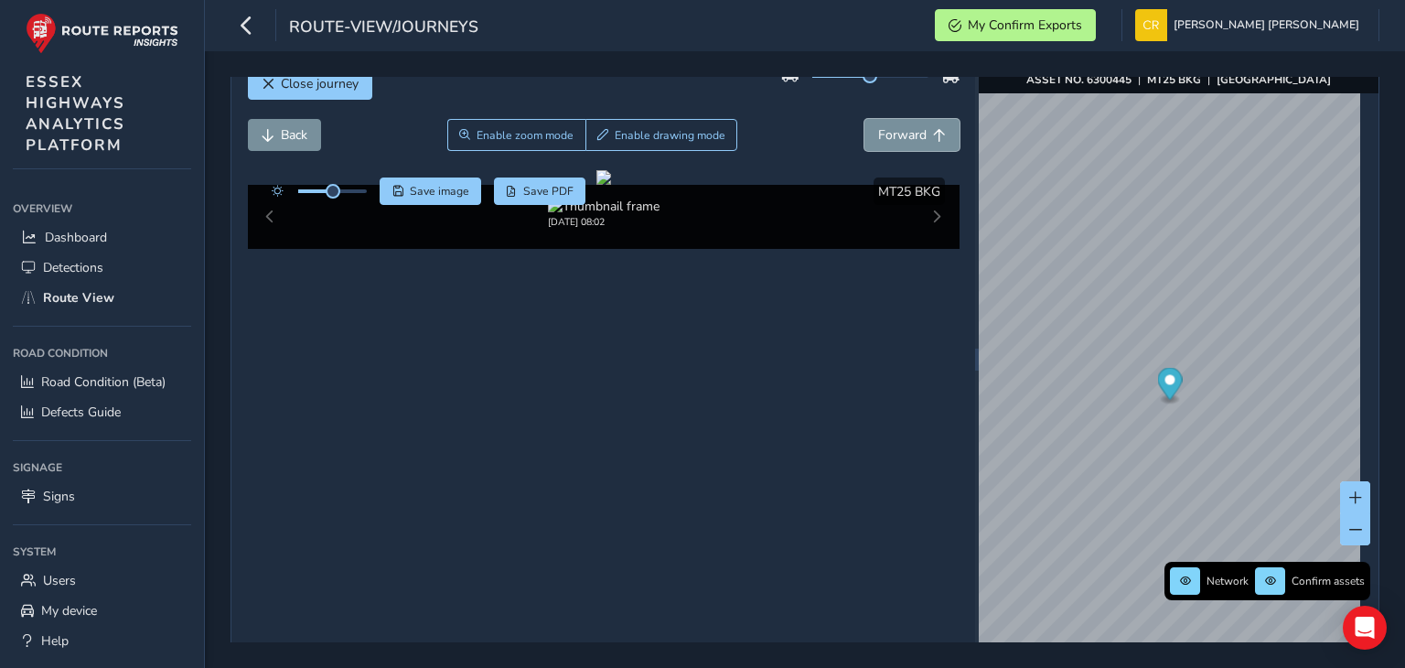
click at [864, 119] on button "Forward" at bounding box center [911, 135] width 95 height 32
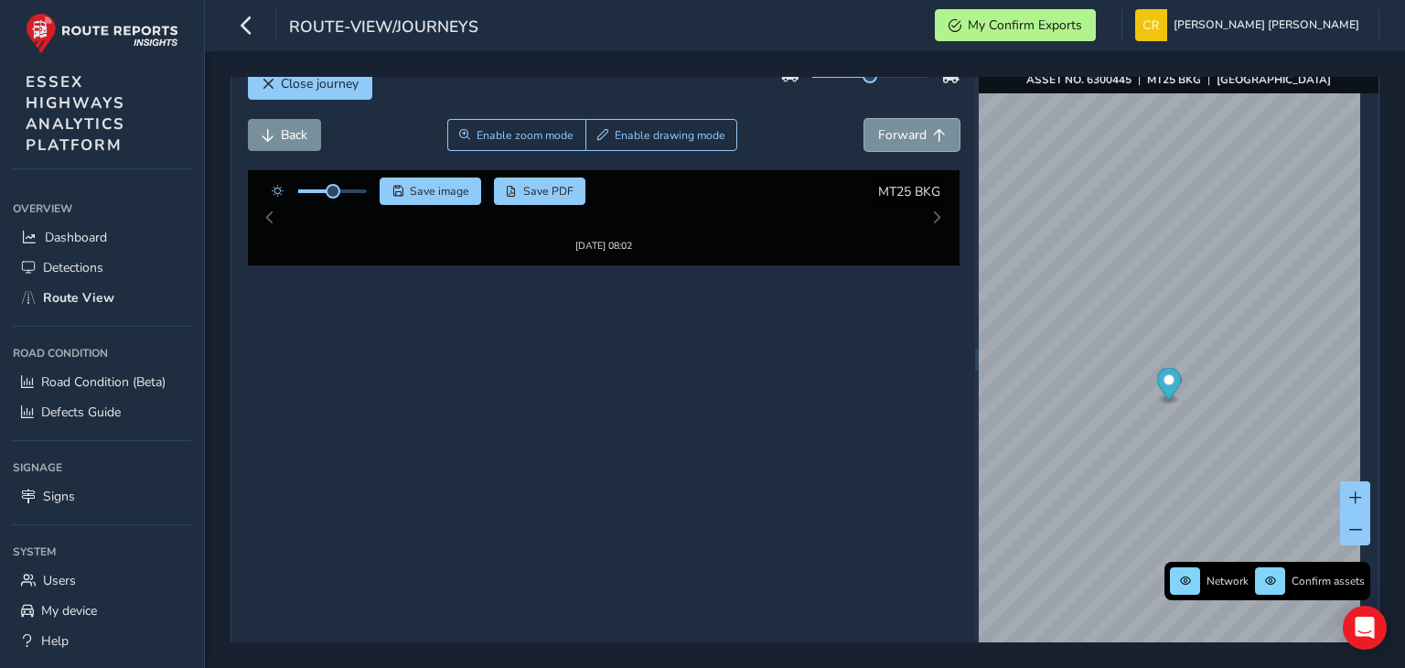
click at [864, 119] on button "Forward" at bounding box center [911, 135] width 95 height 32
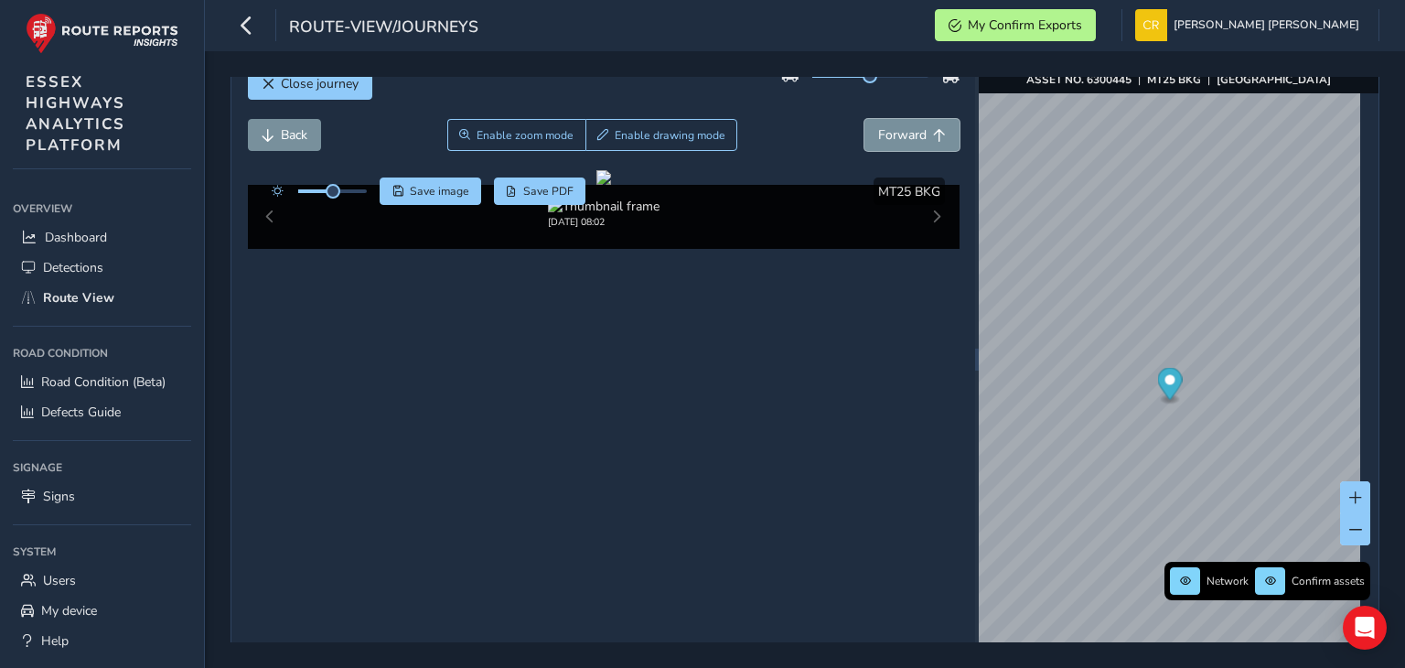
click at [864, 119] on button "Forward" at bounding box center [911, 135] width 95 height 32
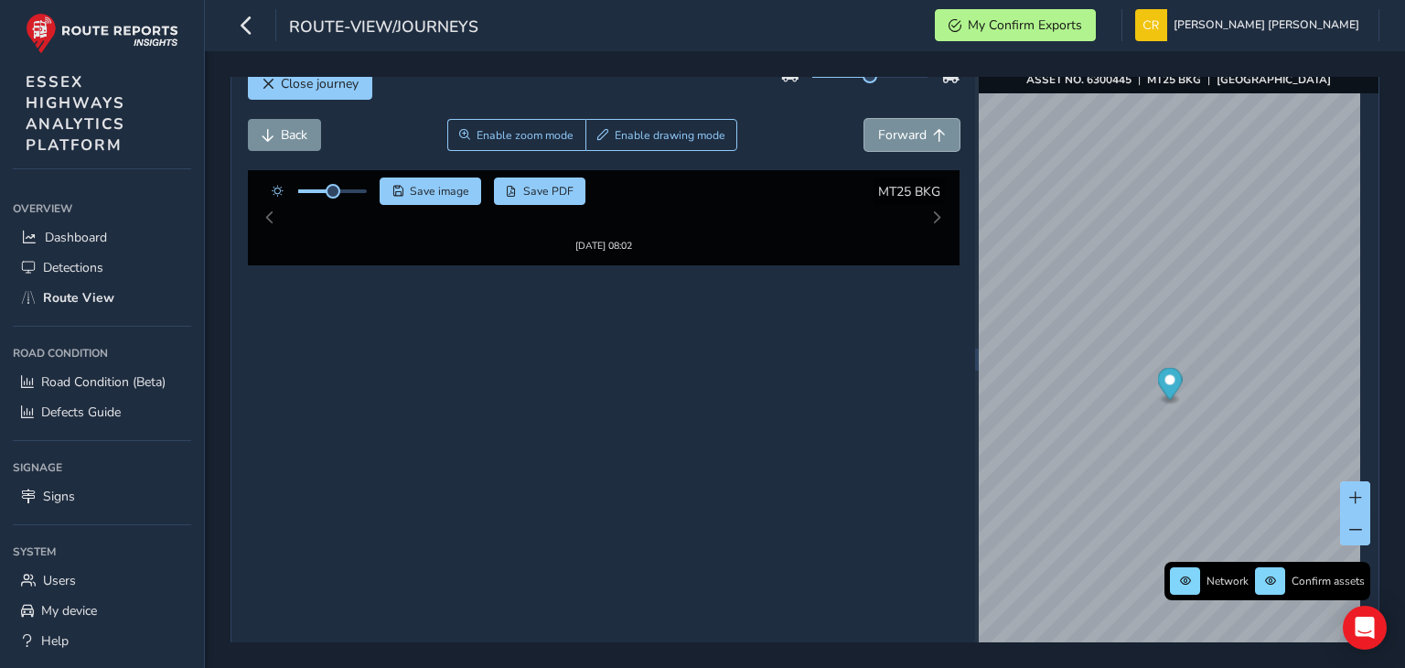
click at [864, 119] on button "Forward" at bounding box center [911, 135] width 95 height 32
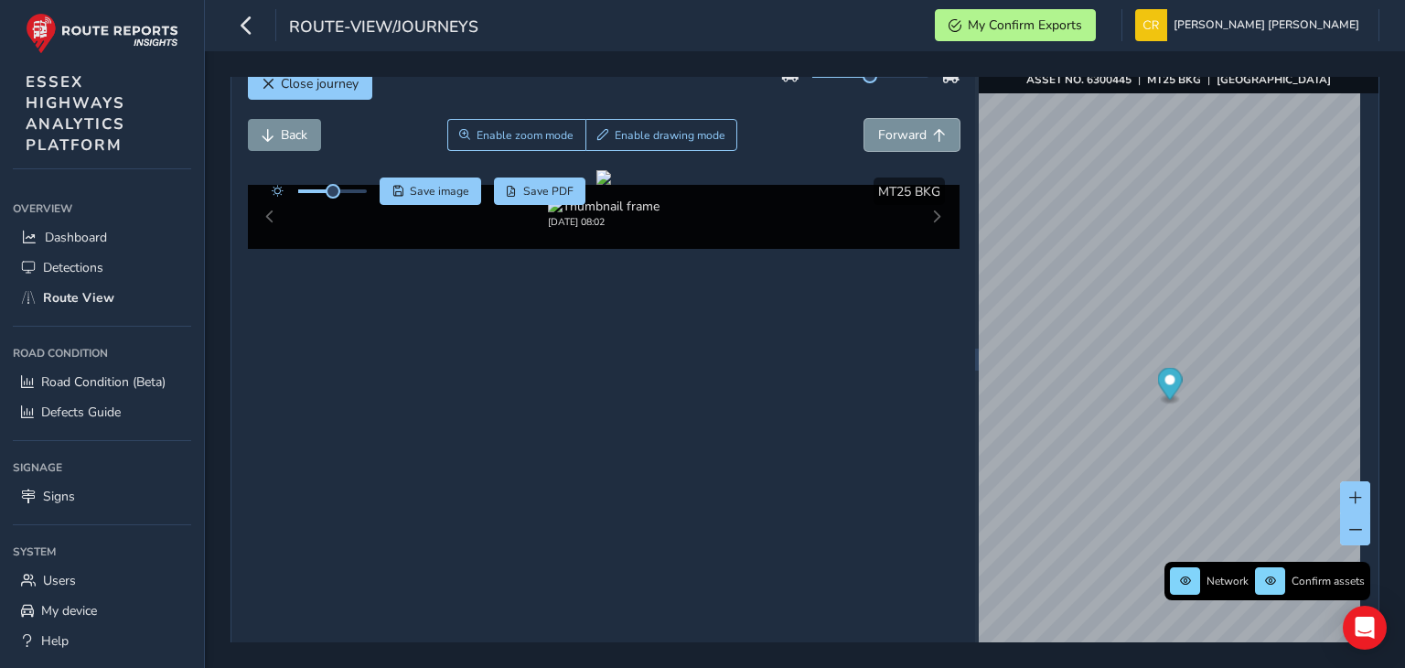
click at [864, 119] on button "Forward" at bounding box center [911, 135] width 95 height 32
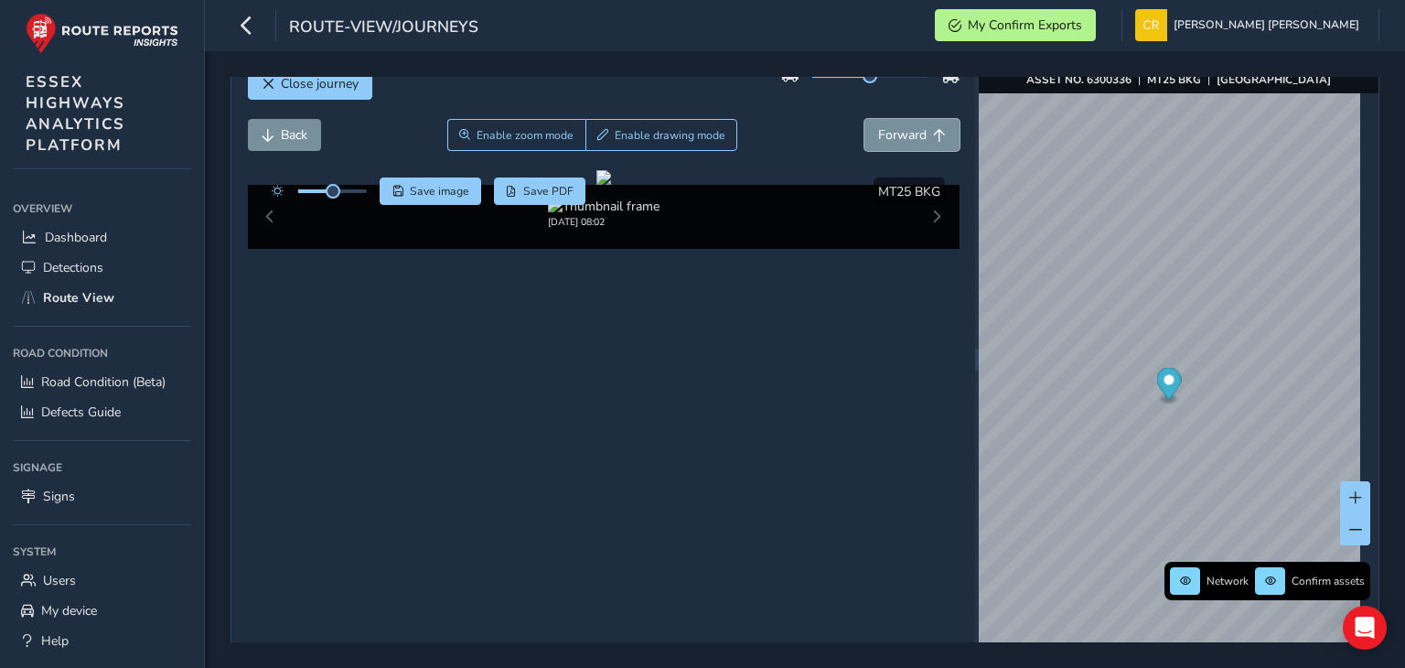
click at [864, 119] on button "Forward" at bounding box center [911, 135] width 95 height 32
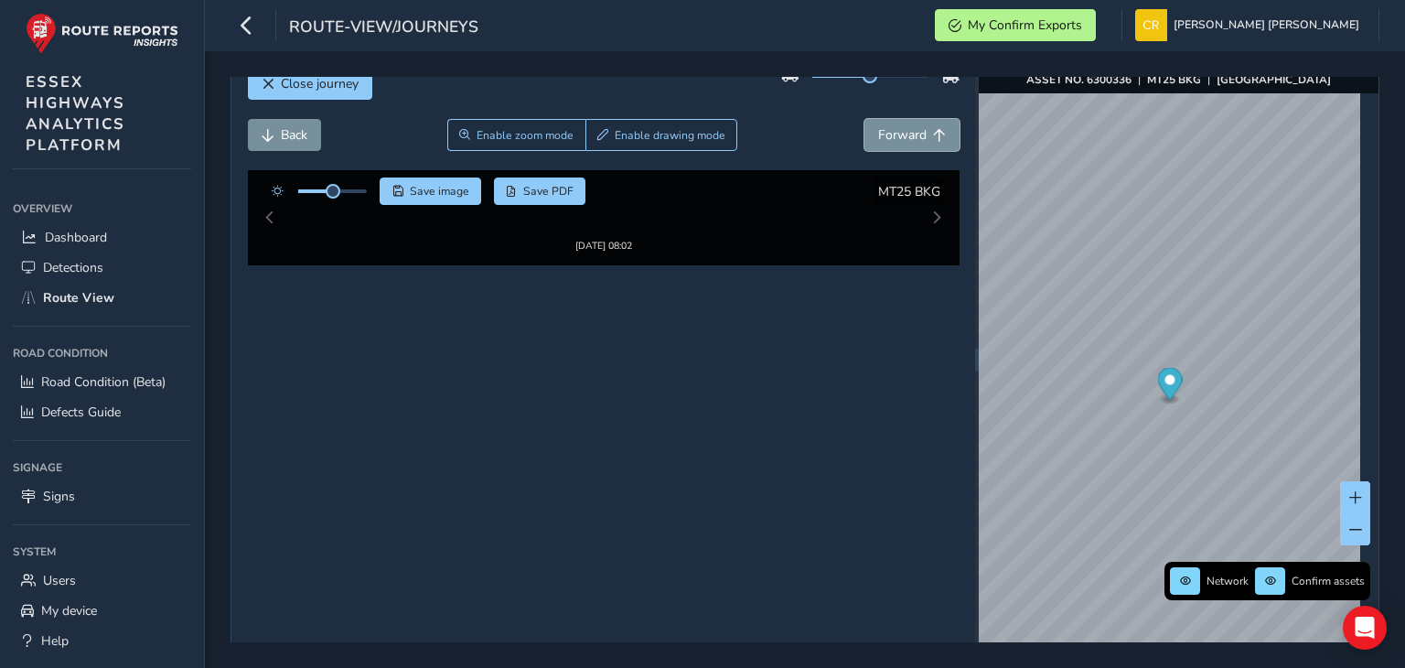
click at [864, 119] on button "Forward" at bounding box center [911, 135] width 95 height 32
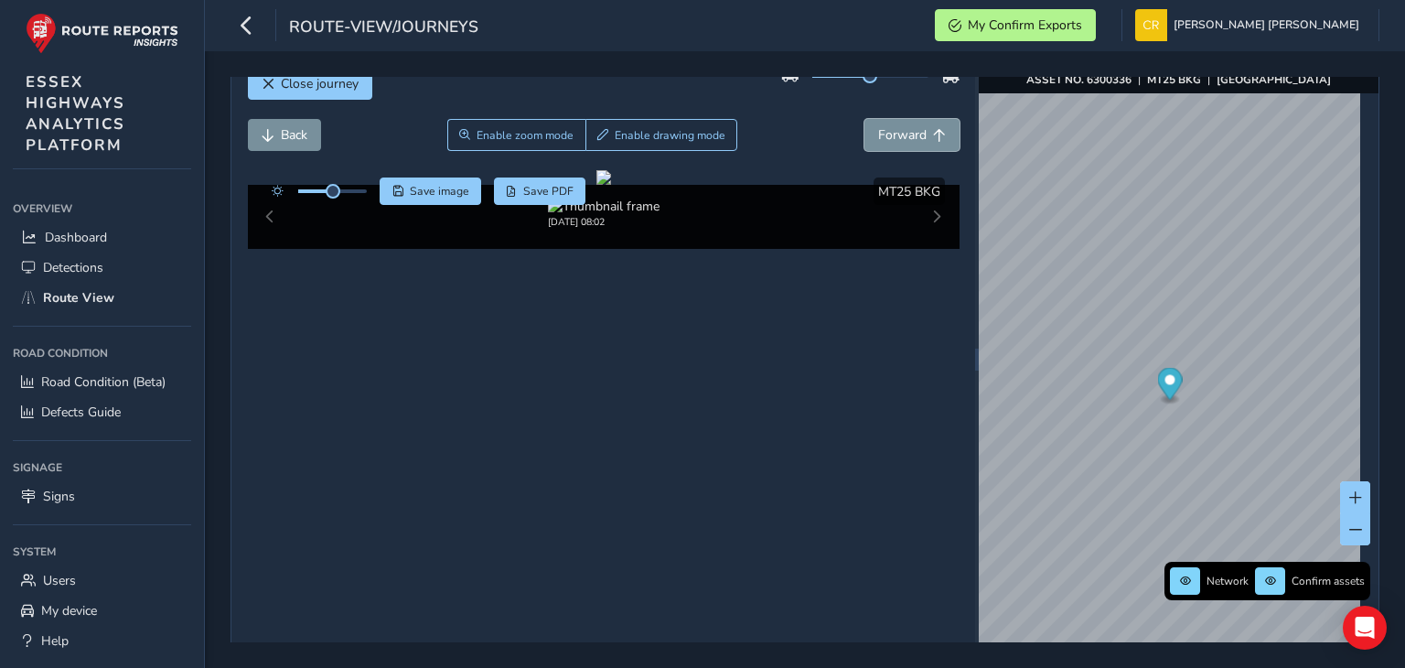
click at [864, 119] on button "Forward" at bounding box center [911, 135] width 95 height 32
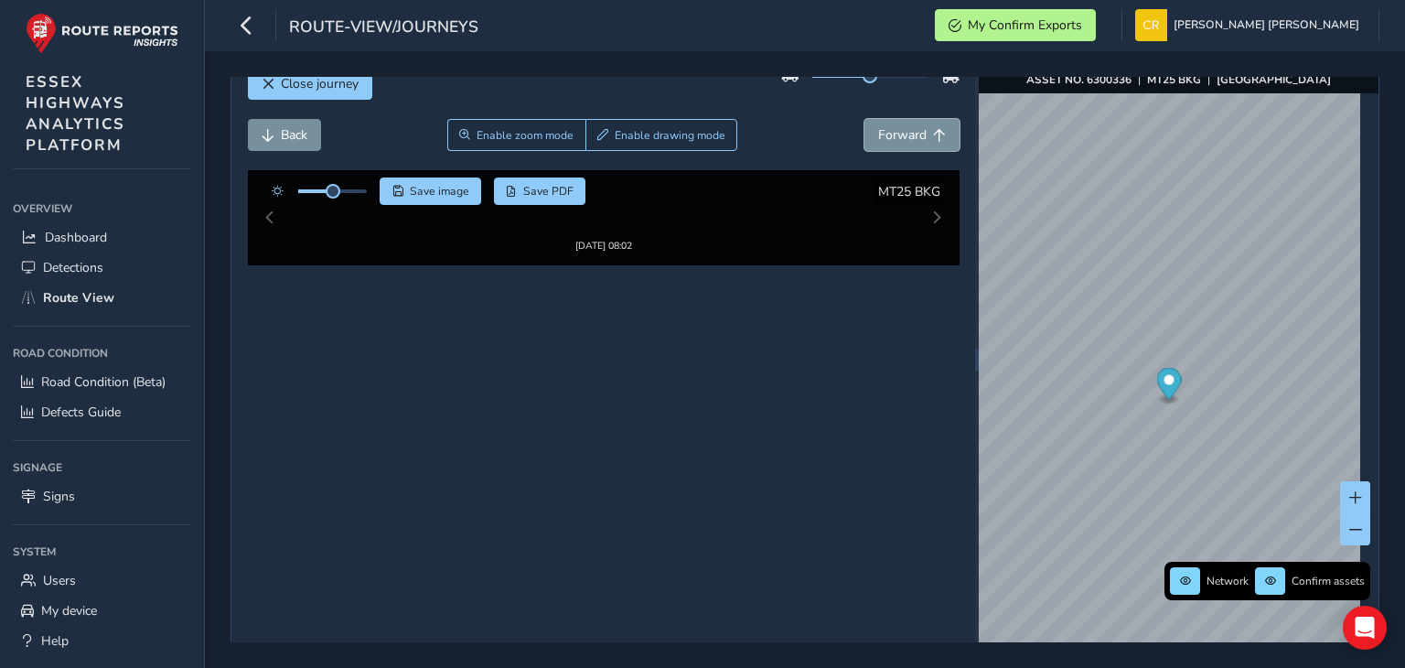
click at [864, 119] on button "Forward" at bounding box center [911, 135] width 95 height 32
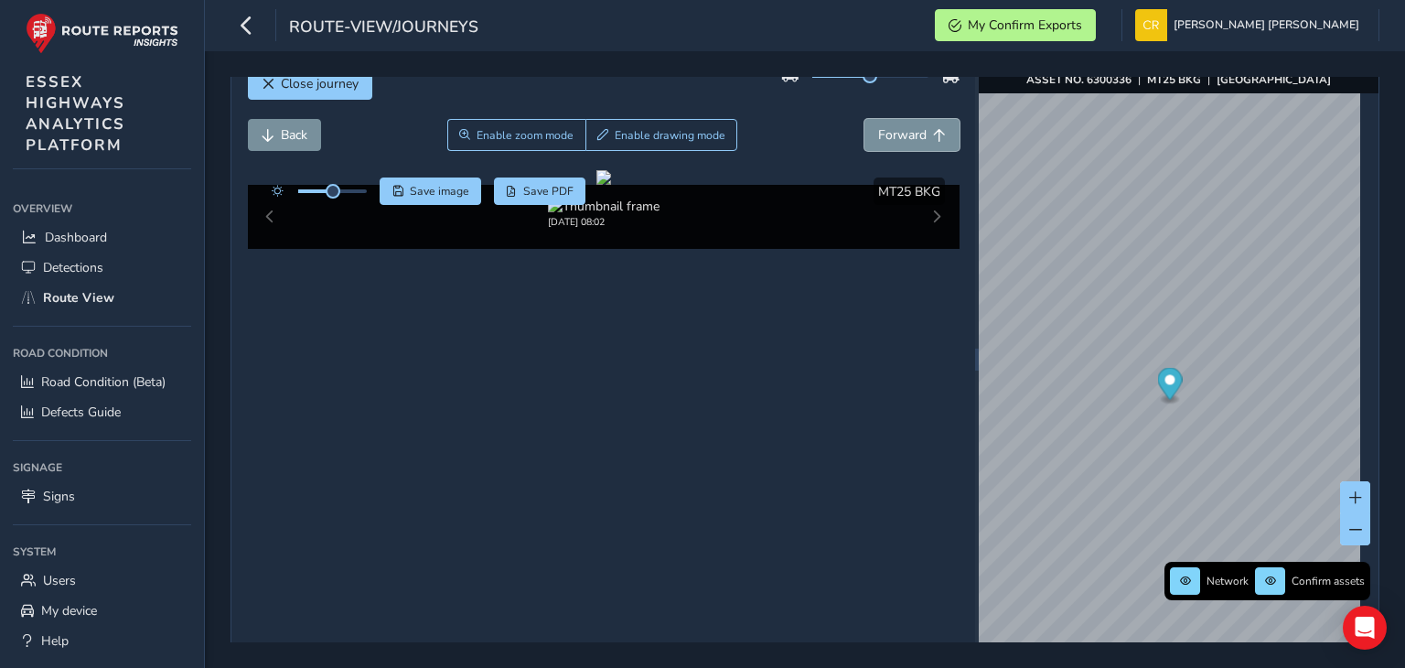
click at [864, 119] on button "Forward" at bounding box center [911, 135] width 95 height 32
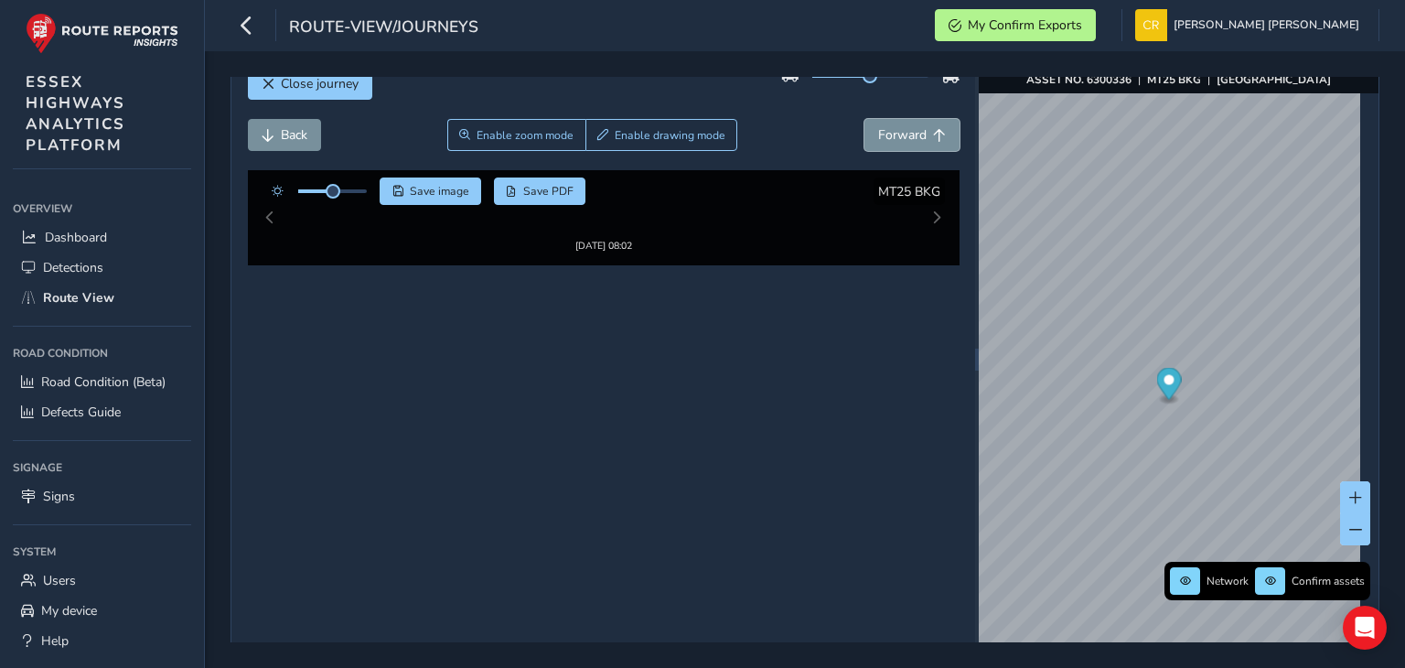
click at [864, 119] on button "Forward" at bounding box center [911, 135] width 95 height 32
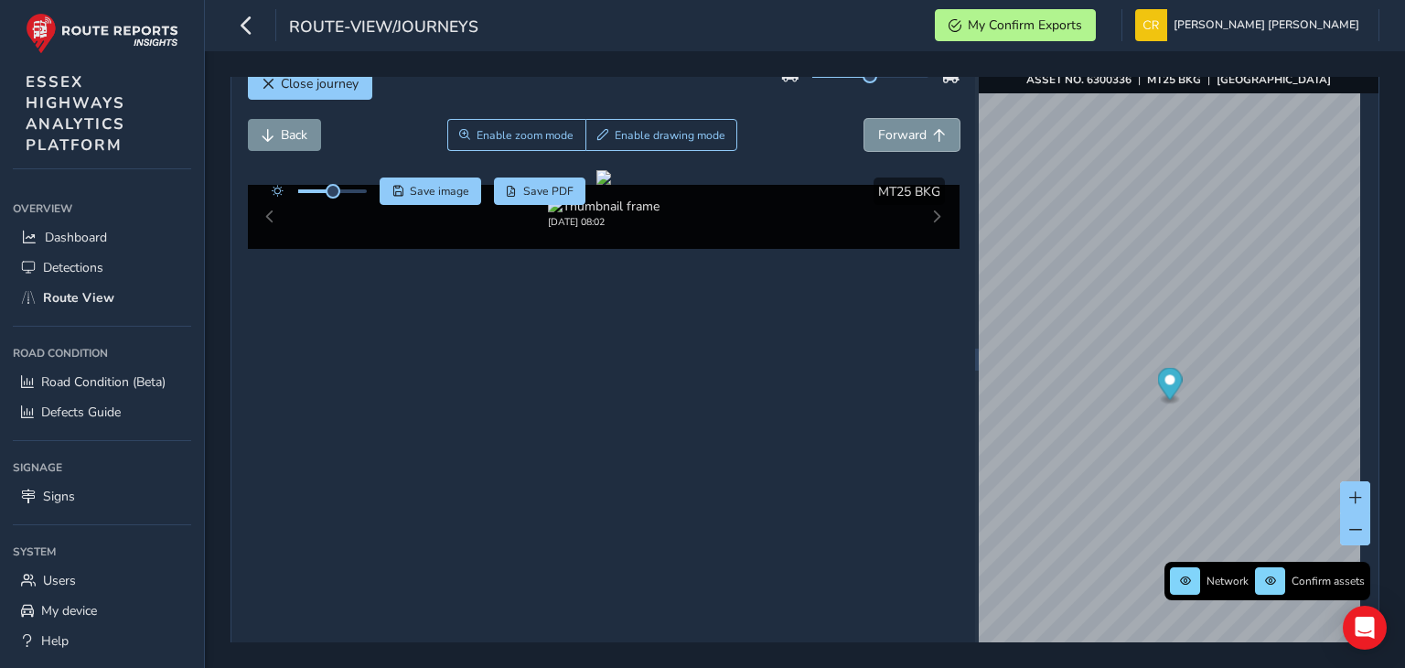
click at [864, 119] on button "Forward" at bounding box center [911, 135] width 95 height 32
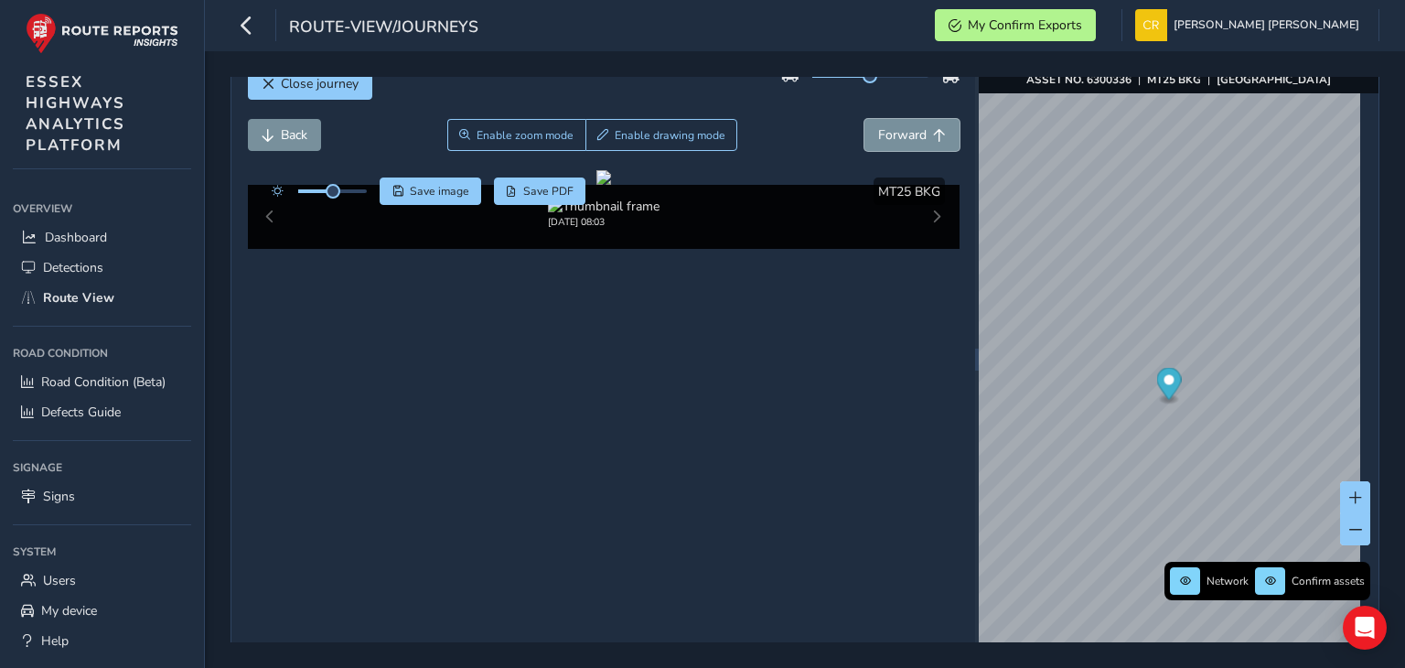
click at [864, 119] on button "Forward" at bounding box center [911, 135] width 95 height 32
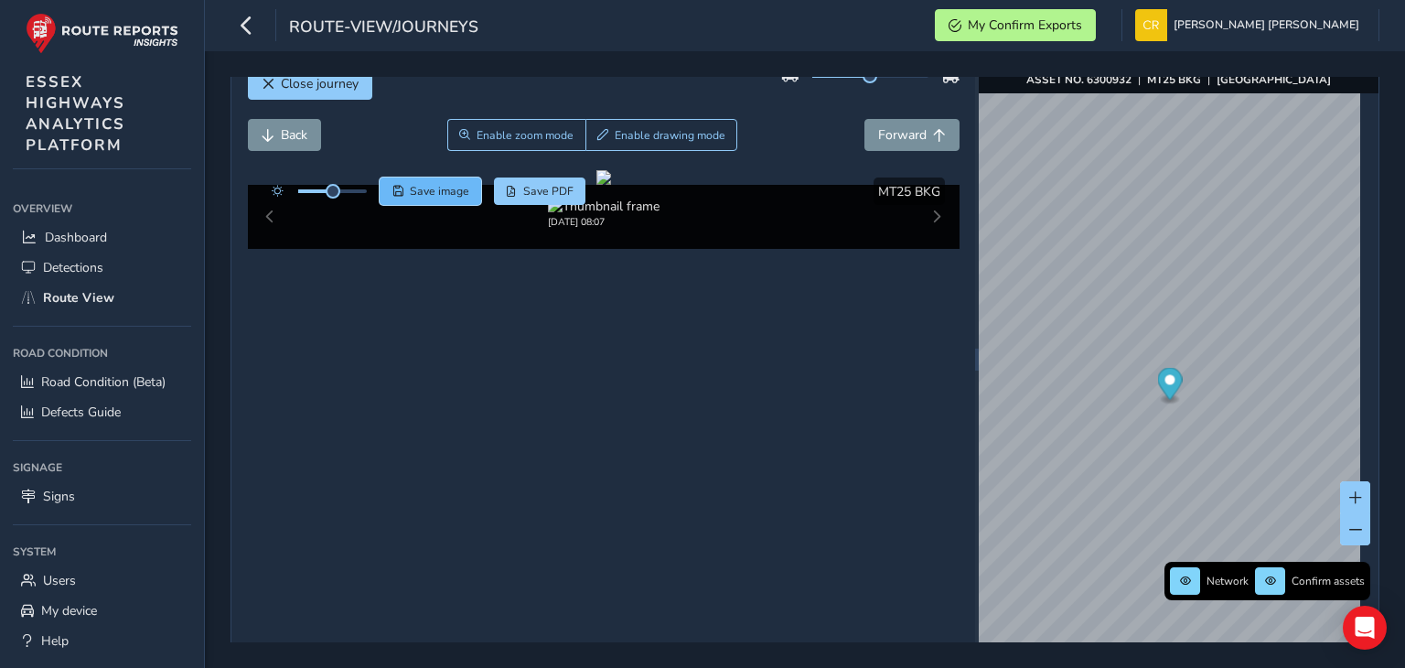
click at [422, 200] on button "Save image" at bounding box center [431, 190] width 102 height 27
click at [839, 659] on div "Close journey Back Enable zoom mode Enable drawing mode Forward Click and Drag …" at bounding box center [805, 359] width 1200 height 616
click at [1082, 17] on span "My Confirm Exports" at bounding box center [1025, 24] width 114 height 17
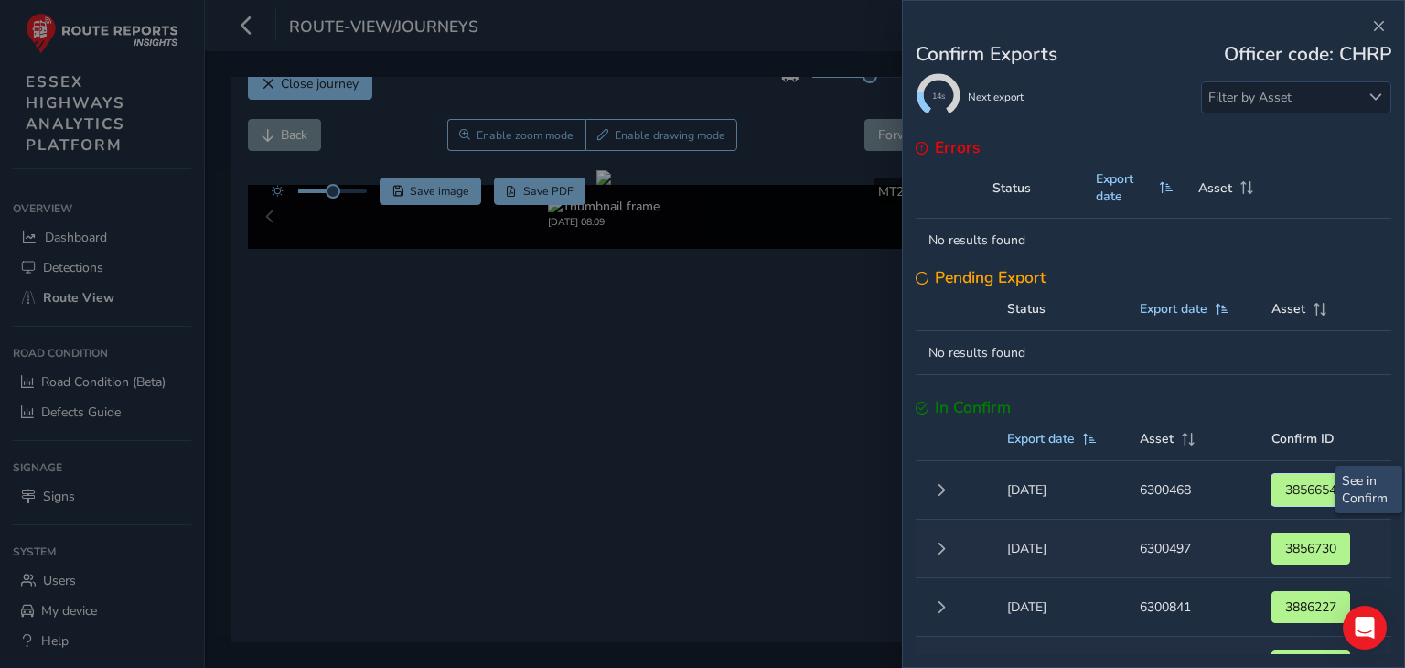
click at [1271, 498] on button "3856654" at bounding box center [1310, 490] width 79 height 32
